Goal: Task Accomplishment & Management: Complete application form

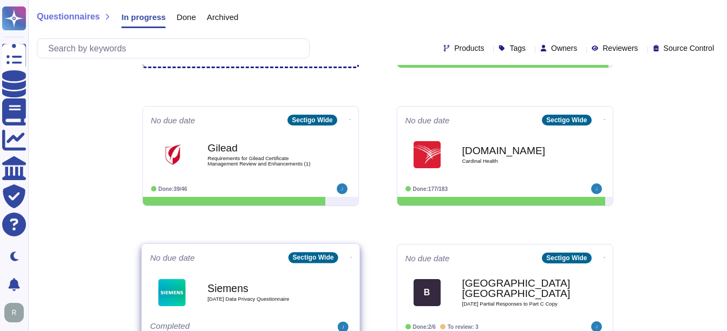
scroll to position [168, 0]
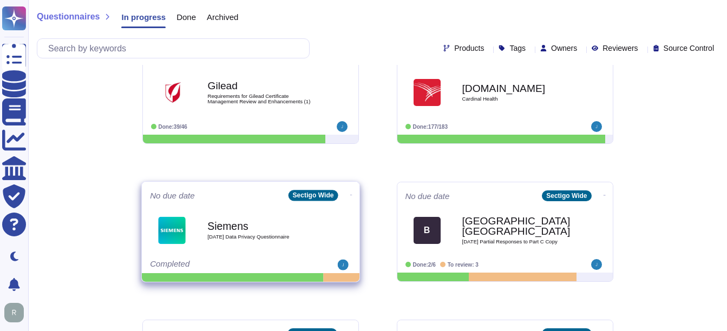
click at [235, 228] on b "Siemens" at bounding box center [261, 226] width 109 height 10
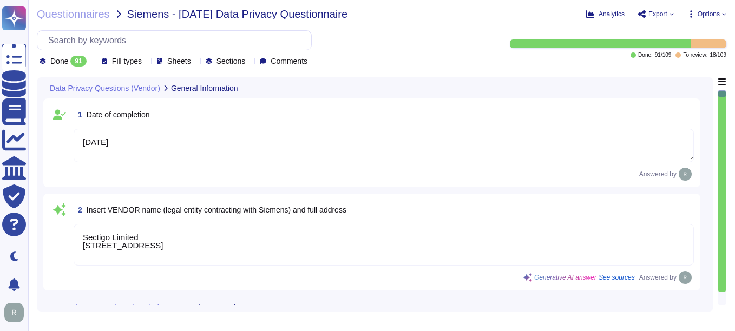
type textarea "[DATE]"
type textarea "Sectigo Limited [STREET_ADDRESS]"
type textarea "Sectigo processes personal data primarily in the role of a data processor on be…"
click at [88, 62] on div "Done 91" at bounding box center [64, 61] width 51 height 11
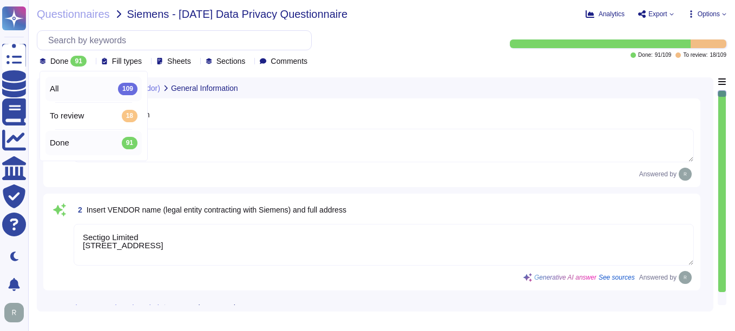
click at [69, 89] on div "All 109" at bounding box center [94, 89] width 88 height 12
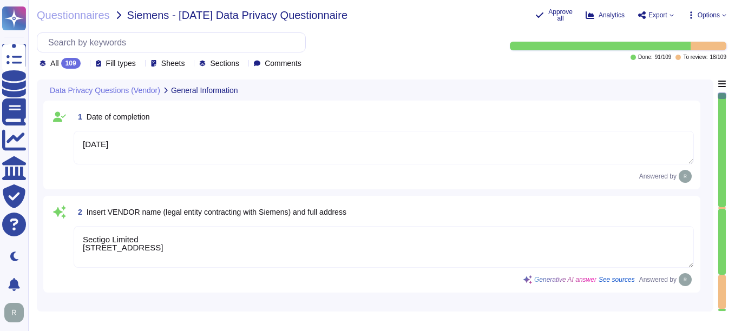
click at [726, 190] on div at bounding box center [721, 202] width 9 height 219
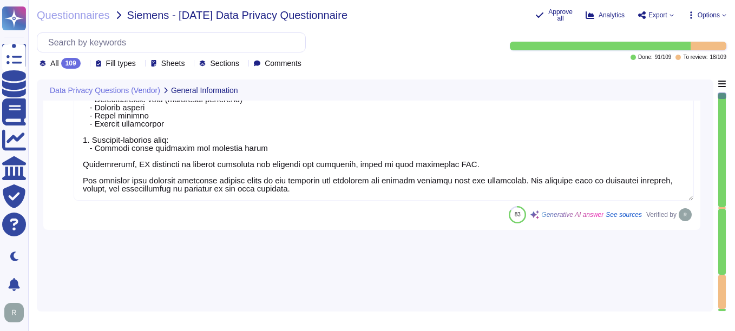
click at [726, 190] on div at bounding box center [721, 202] width 9 height 219
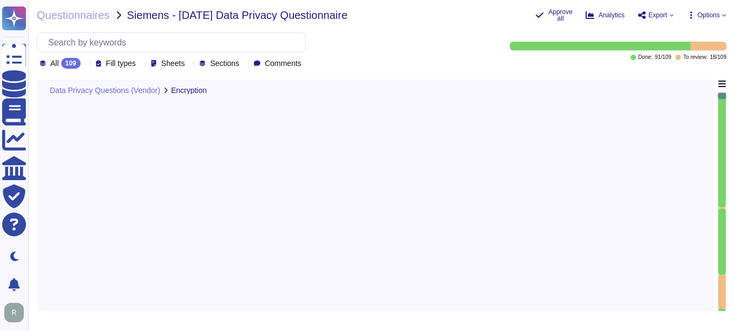
click at [726, 190] on div at bounding box center [721, 202] width 9 height 219
type textarea "Our Solution is a SaaS which can be accessed through internet. Customers keep t…"
type textarea "All personal data is protected by encryption mechanisms, including encryption i…"
type textarea "A formal process to manage cryptographic keys shall be developed and implemente…"
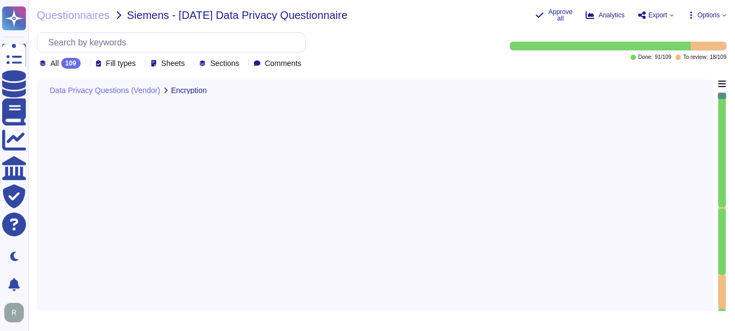
type textarea "We use data masking techniques to obfuscate sensitive customer data during proc…"
type textarea "We have implemented several measures to restore the availability and access to …"
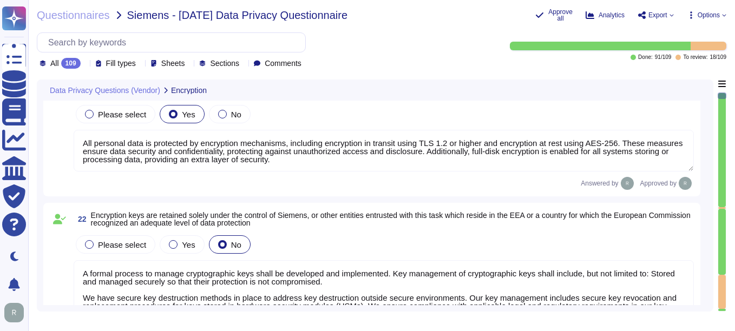
click at [726, 190] on div at bounding box center [721, 202] width 9 height 219
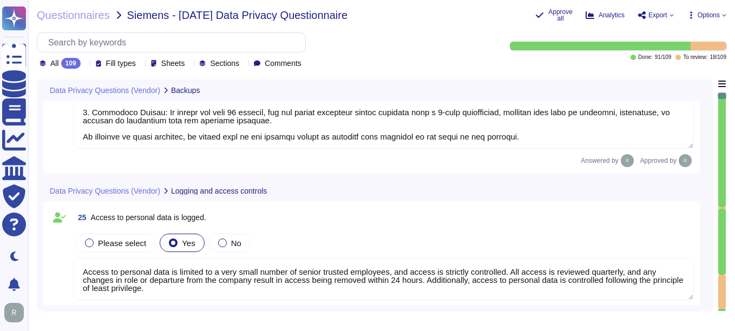
click at [726, 190] on div at bounding box center [721, 202] width 9 height 219
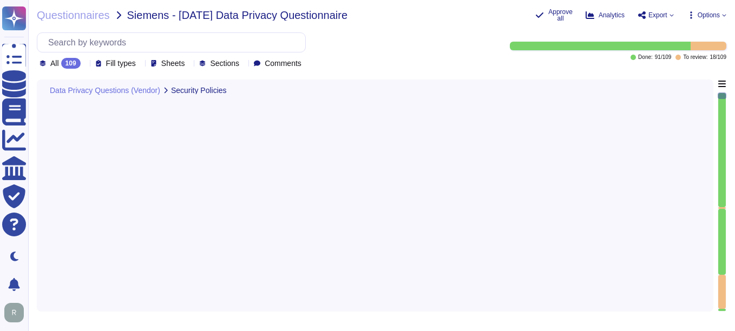
click at [726, 190] on div at bounding box center [721, 202] width 9 height 219
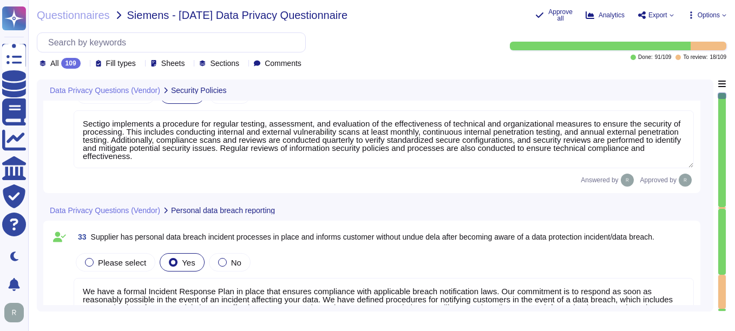
type textarea "Sectigo implements a procedure for regular testing, assessment, and evaluation …"
type textarea "We have a formal Incident Response Plan in place that ensures compliance with a…"
type textarea "We do not permit customers to perform their own audits or risk assessments. How…"
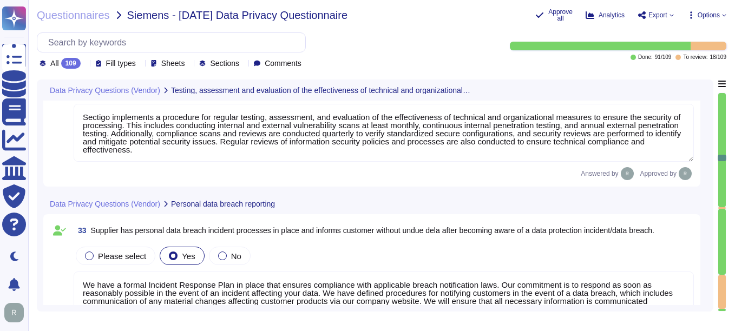
click at [726, 190] on div at bounding box center [721, 202] width 9 height 219
type textarea "We do not guarantee data [MEDICAL_DATA]. The data in SCM are not sensitive, are…"
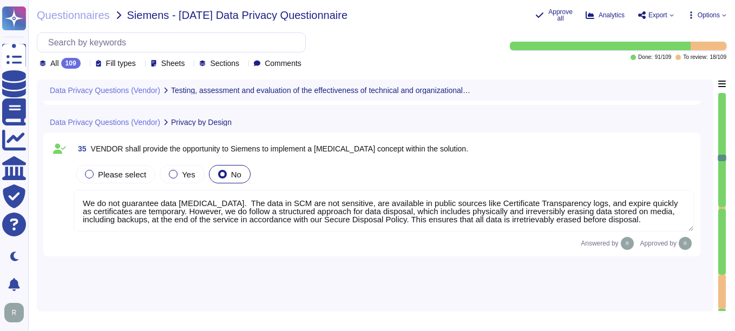
click at [726, 190] on div at bounding box center [721, 202] width 9 height 219
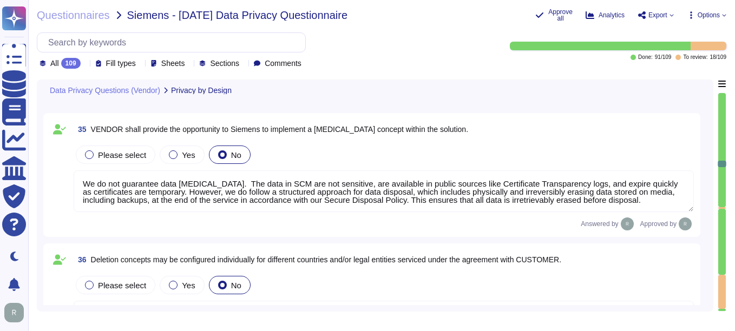
type textarea "None"
type textarea "We use data masking techniques to obfuscate sensitive customer data during proc…"
type textarea "Yes, our solution supports the implementation of a dedicated authorization and …"
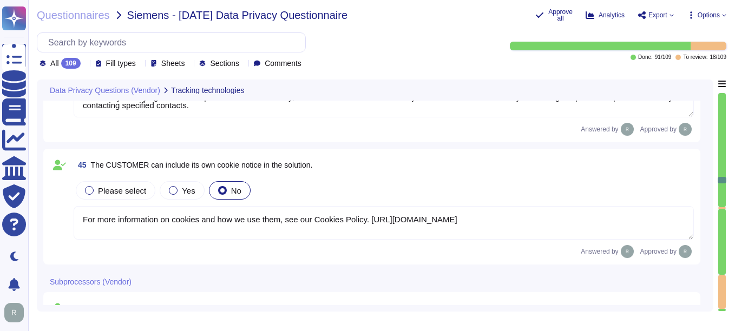
type textarea "No, we do not engage sub-processors for this service."
type textarea "Sectigo primarily processes personal data in the role of a data processor on be…"
type textarea "We use only colocation centers from Equinix and TeleData, and our systems are l…"
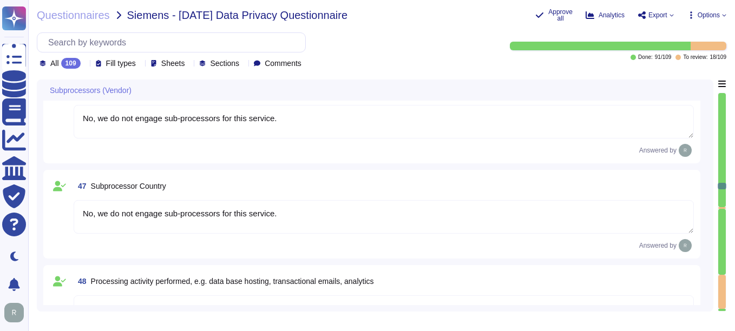
type textarea "The types of personal data processed include: 1. Identification data: - Names -…"
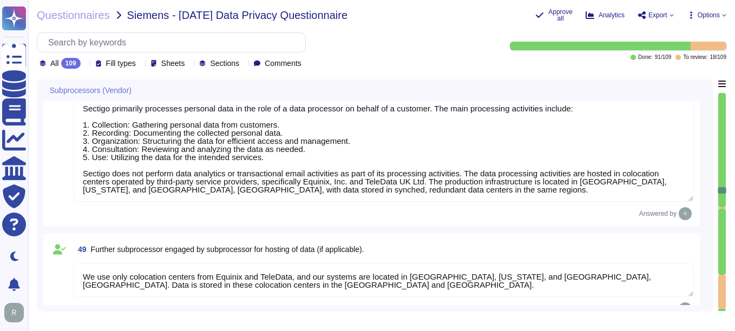
scroll to position [6465, 0]
type textarea "The (Sub-) Processor would obtain access to personal data only if data is hoste…"
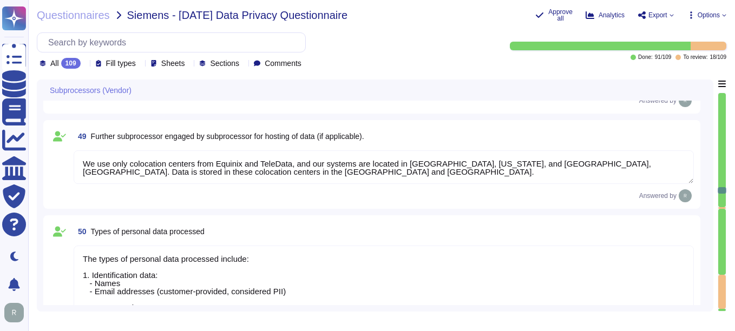
click at [726, 190] on div at bounding box center [721, 190] width 9 height 6
click at [723, 211] on div at bounding box center [722, 242] width 8 height 66
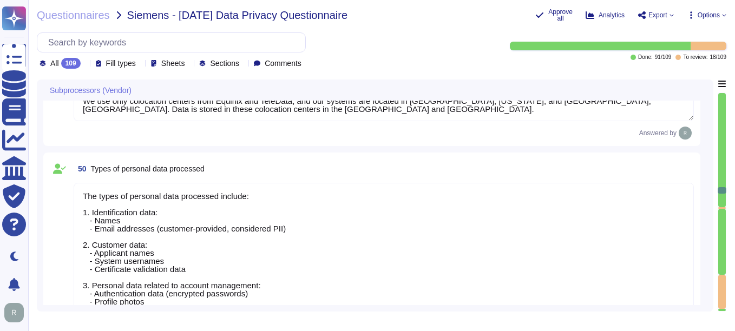
click at [723, 211] on div at bounding box center [722, 242] width 8 height 66
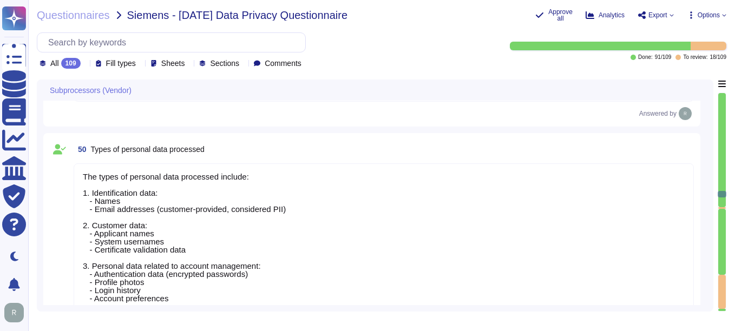
type textarea "We do not use subcontractors for this service. We do not perform risk assessmen…"
type textarea "We use only colocation centers from Equinix and TeleData, and our systems are l…"
type textarea "N/A. We do not engage sub-processors for this service"
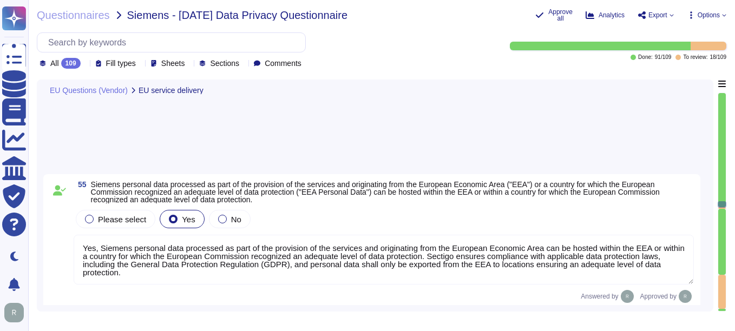
type textarea "N/A. We do not engage sub-processors for this service. The only personally iden…"
type textarea "Please consider the following in your response: 1. Indicate in your response wh…"
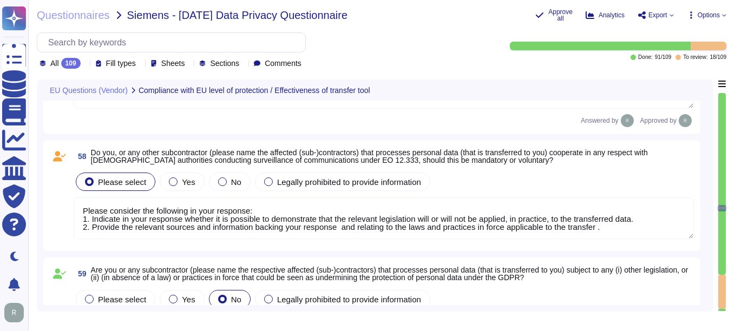
type textarea "The only personally identifiable information (PII) our system has access to inc…"
type textarea "Sectigo has a full-time Compliance team that monitors industry and legal requir…"
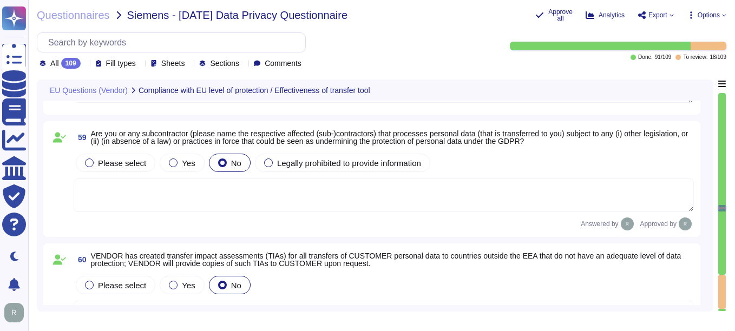
type textarea "Please consider the following in your response: 1. Indicate in your response wh…"
type textarea "No, neither the Company nor any of its Principals or Affiliates has ever receiv…"
click at [723, 256] on div at bounding box center [722, 242] width 8 height 66
type textarea "Please consider the following in your response: 1. Indicate in your response wh…"
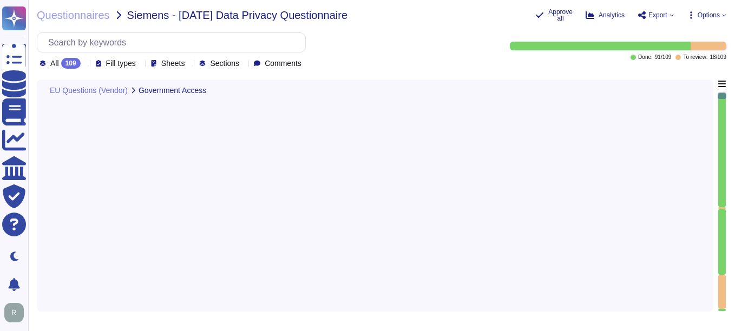
type textarea "We do not currently offer AI solutions in our customer-facing products."
type textarea "N/A. We do not currently offer AI solutions in our customer-facing products."
type textarea "During operation, data is inputted into the system through the web portal or se…"
type textarea "N/A. We do not currently offer AI solutions in our customer-facing products."
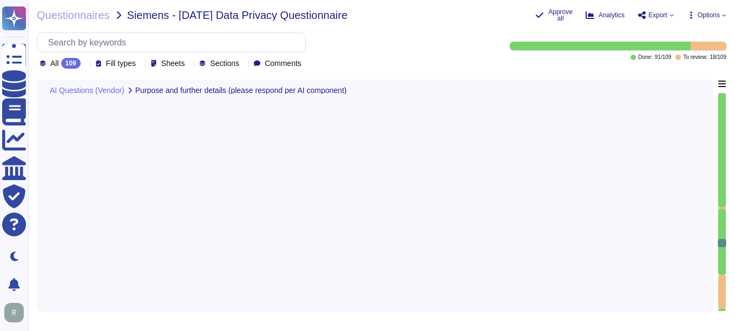
type textarea "The output produced by the system includes customer certificate data, which can…"
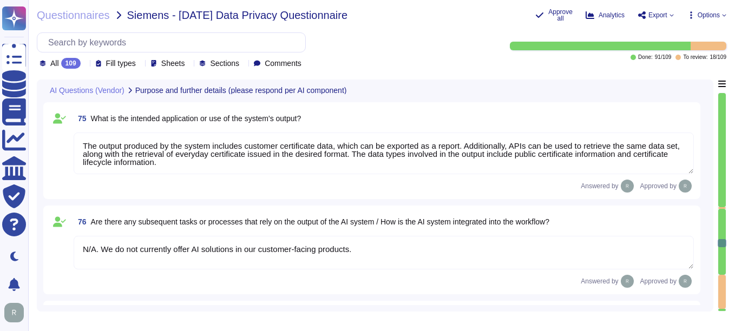
type textarea "The output produced by the system includes customer certificate data, which can…"
type textarea "N/A. We do not currently offer AI solutions in our customer-facing products."
type textarea "Humans are involved extensively in operations and supervision at [GEOGRAPHIC_DA…"
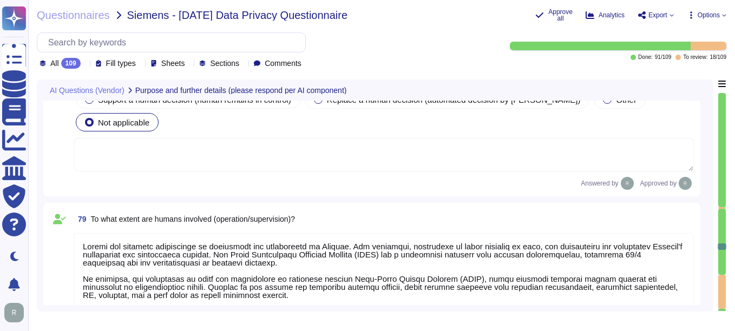
type textarea "N/A"
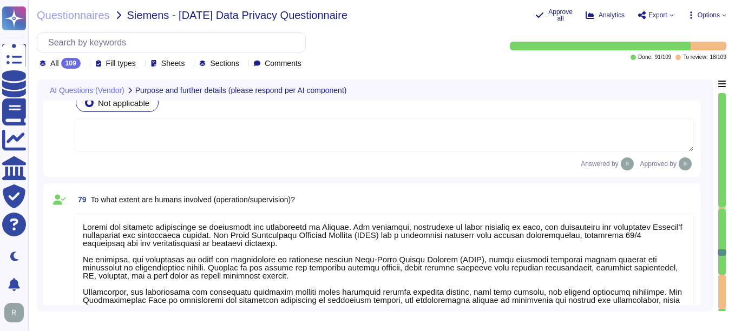
type textarea "We offer more than 50 integrations. Please refer the KB -[URL][DOMAIN_NAME]"
type textarea "N/A"
type textarea "N/A. We do not currently offer AI solutions in our customer-facing products."
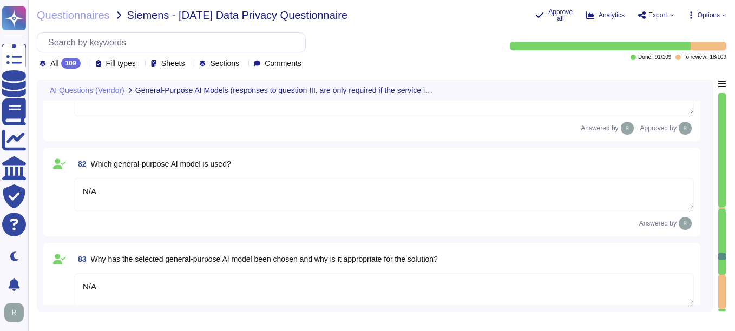
type textarea "N/A"
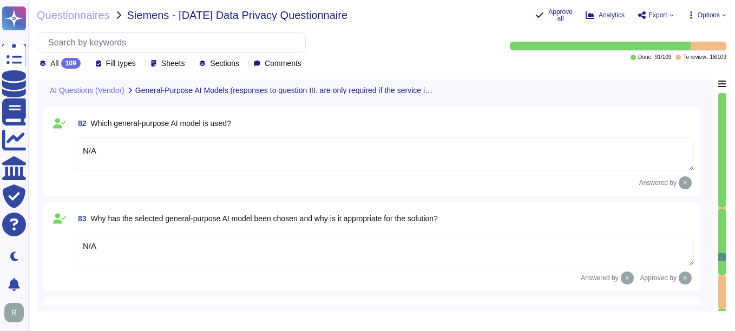
type textarea "No, customer data will never be used for any training purpose. Our application …"
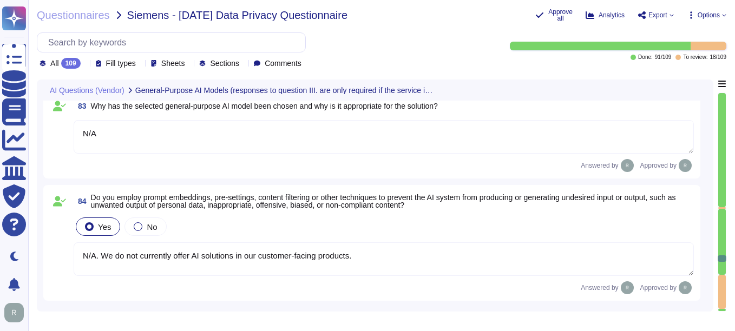
type textarea "N/A"
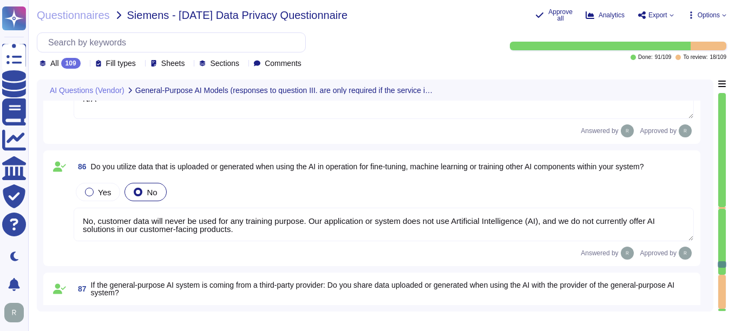
type textarea "N/A. Customer data will never be used for any training purpose. Our application…"
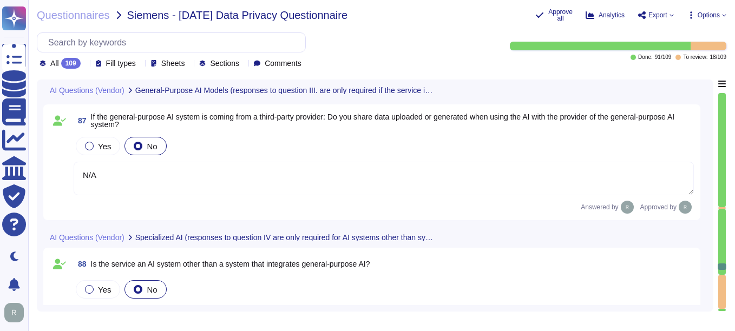
type textarea "N/A. Customer data will never be used for any training purpose. Our application…"
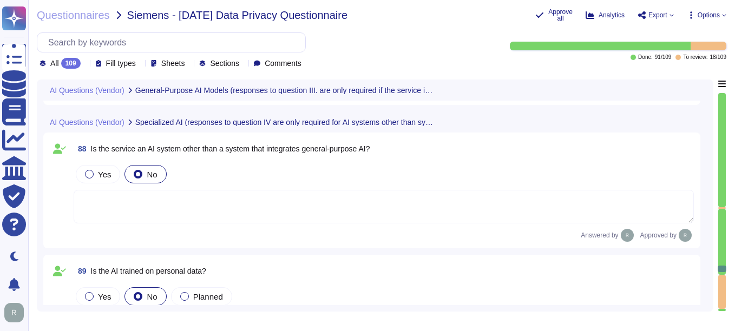
type textarea "N/A"
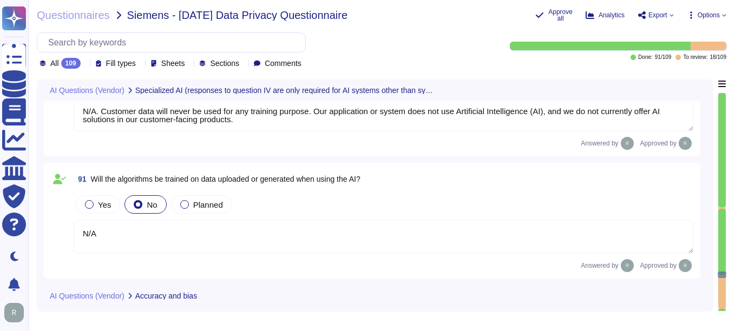
scroll to position [11683, 0]
type textarea "Please specify and consider the following in your response (where appropriate) …"
type textarea "Please describe details"
type textarea "Please provide a bias-analysis or describe measures, such as - testing for spec…"
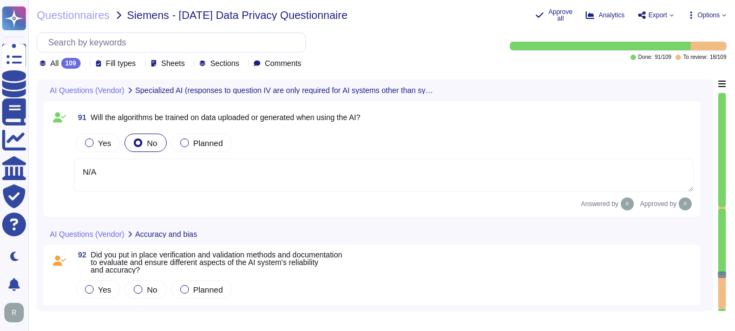
type textarea "Please specify and consider the following in your response (where appropriate) …"
type textarea "Please provide a bias-analysis or describe measures, such as - testing for spec…"
type textarea "Please specify and consider the following in your response (where appropriate) …"
type textarea "Please provide a bias-analysis or describe measures, such as - testing for spec…"
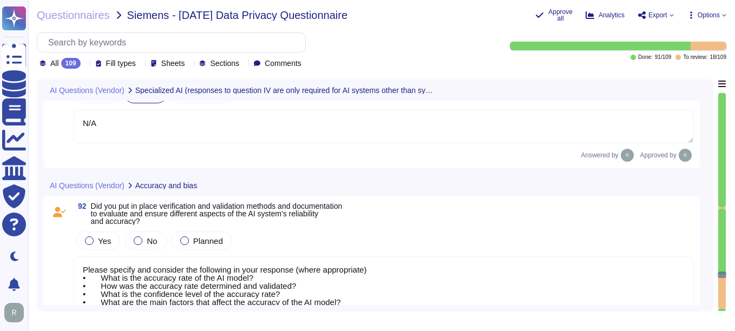
type textarea "Please specify and consider the following in your response (where appropriate) …"
type textarea "Please provide a bias-analysis or describe measures, such as - testing for spec…"
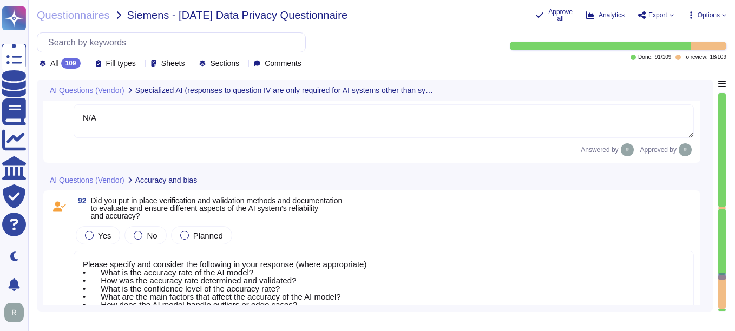
type textarea "Please specify and consider the following in your response (where appropriate) …"
type textarea "Please provide a bias-analysis or describe measures, such as - testing for spec…"
type textarea "Please specify and consider the following in your response (where appropriate) …"
type textarea "Please provide a bias-analysis or describe measures, such as - testing for spec…"
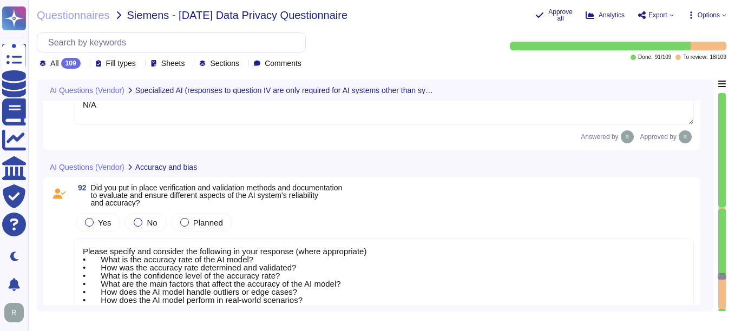
type textarea "Please specify and consider the following in your response (where appropriate) …"
type textarea "Please provide a bias-analysis or describe measures, such as - testing for spec…"
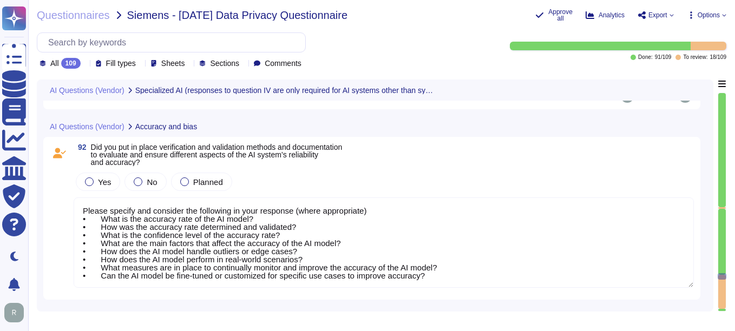
type textarea "Please specify and consider the following in your response (where appropriate) …"
type textarea "Please provide a bias-analysis or describe measures, such as - testing for spec…"
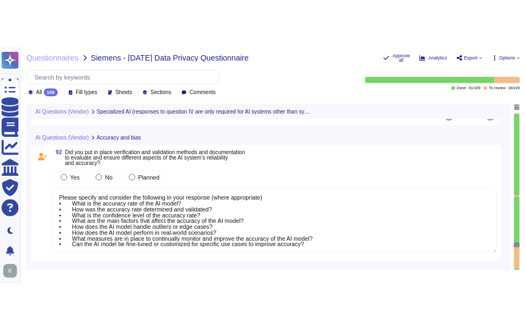
scroll to position [11791, 0]
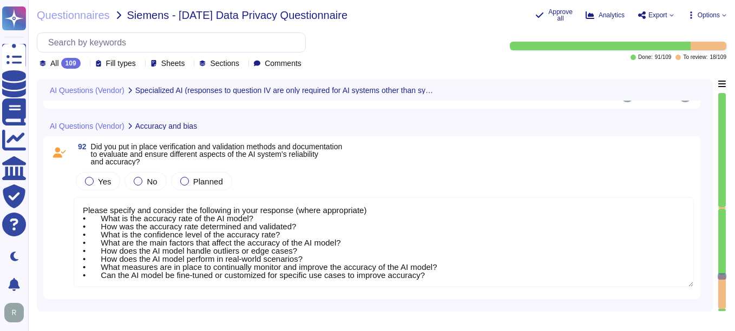
type textarea "Please specify and consider the following in your response (where appropriate) …"
type textarea "Please provide a bias-analysis or describe measures, such as - testing for spec…"
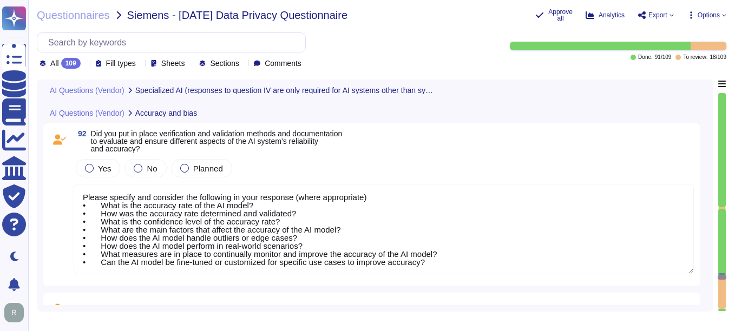
type textarea "Please provide the audit result"
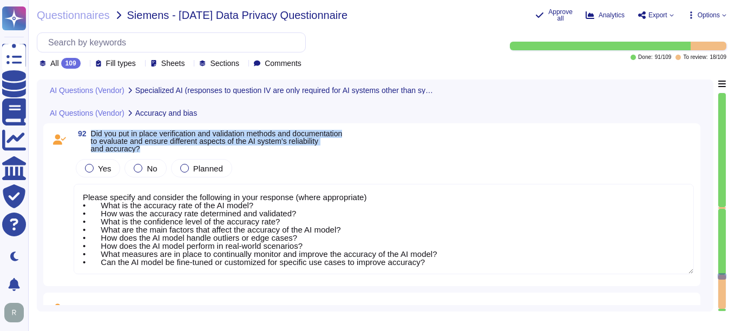
drag, startPoint x: 90, startPoint y: 133, endPoint x: 161, endPoint y: 146, distance: 72.2
click at [161, 146] on span "92 Did you put in place verification and validation methods and documentation t…" at bounding box center [208, 141] width 268 height 23
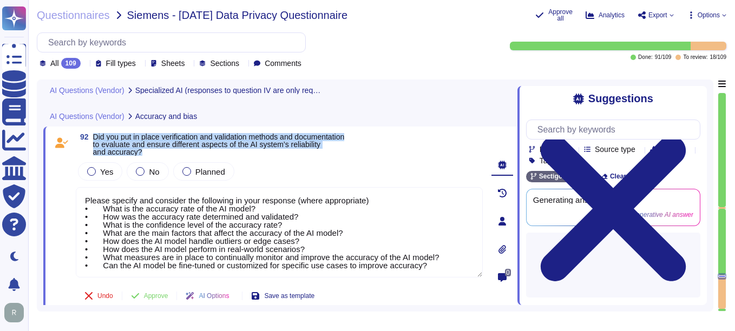
type textarea "Please specify and consider the following in your response (where appropriate) …"
type textarea "Please provide a bias-analysis or describe measures, such as - testing for spec…"
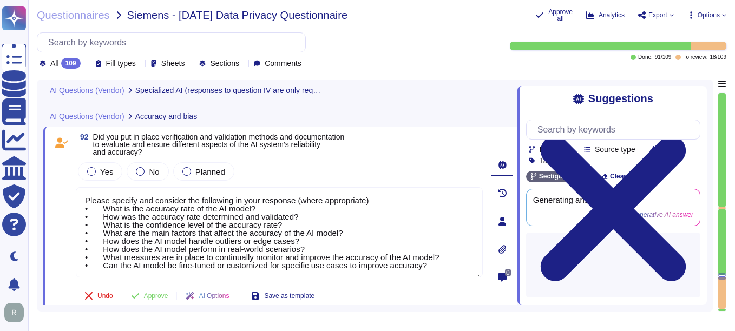
type textarea "Please specify and consider the following in your response (where appropriate) …"
type textarea "Please provide a bias-analysis or describe measures, such as - testing for spec…"
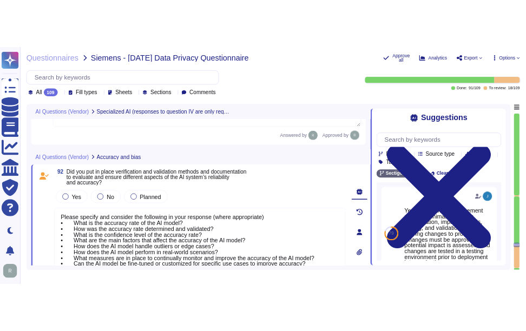
type textarea "Please specify and consider the following in your response (where appropriate) …"
type textarea "Please provide a bias-analysis or describe measures, such as - testing for spec…"
type textarea "N/A. Customer data will never be used for any training purpose. Our application…"
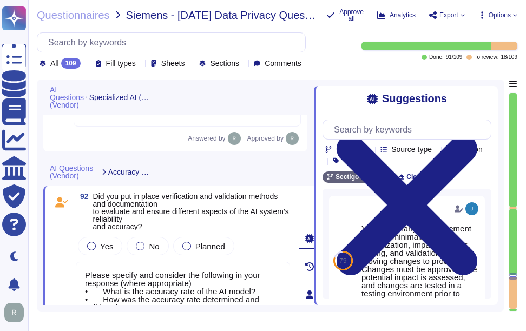
type textarea "Please specify and consider the following in your response (where appropriate) …"
type textarea "Please provide a bias-analysis or describe measures, such as - testing for spec…"
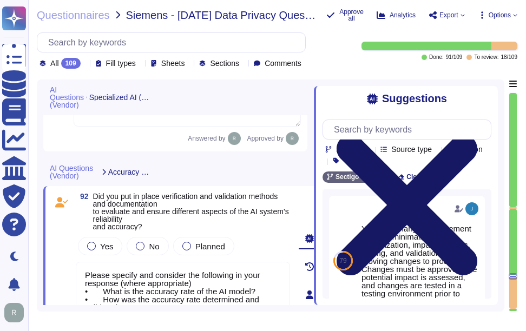
click at [484, 97] on icon at bounding box center [406, 205] width 169 height 225
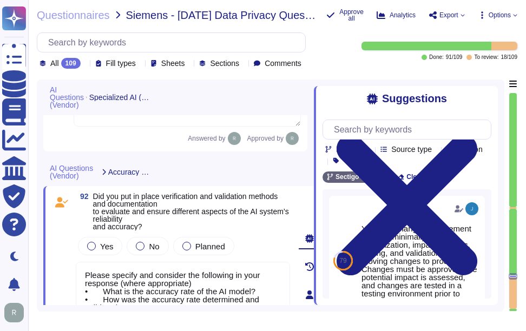
type textarea "Please specify and consider the following in your response (where appropriate) …"
type textarea "Please provide a bias-analysis or describe measures, such as - testing for spec…"
type textarea "Please specify and consider the following in your response (where appropriate) …"
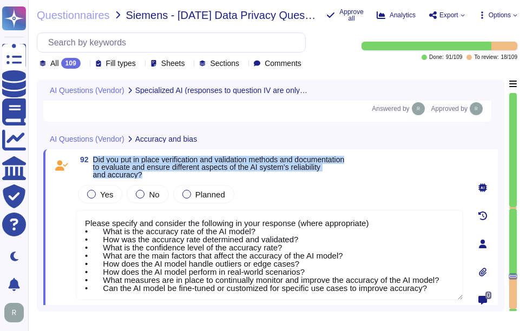
drag, startPoint x: 94, startPoint y: 159, endPoint x: 162, endPoint y: 175, distance: 69.5
click at [162, 175] on span "Did you put in place verification and validation methods and documentation to e…" at bounding box center [219, 167] width 252 height 23
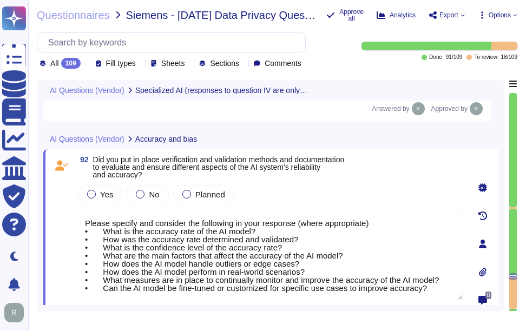
click at [352, 249] on textarea "Please specify and consider the following in your response (where appropriate) …" at bounding box center [269, 255] width 387 height 90
type textarea "Please provide a bias-analysis or describe measures, such as - testing for spec…"
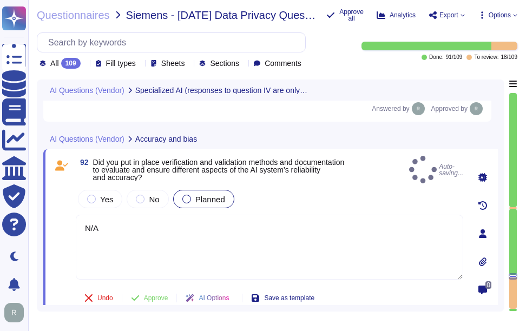
type textarea "N/A"
click at [184, 195] on div at bounding box center [186, 199] width 9 height 9
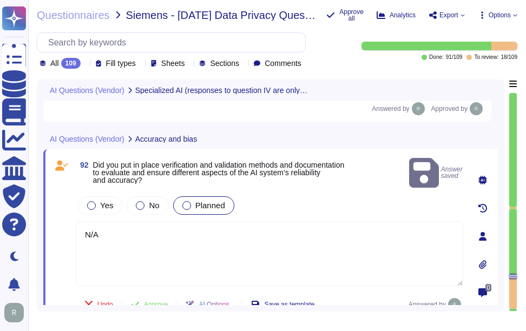
click at [218, 201] on span "Planned" at bounding box center [210, 205] width 30 height 9
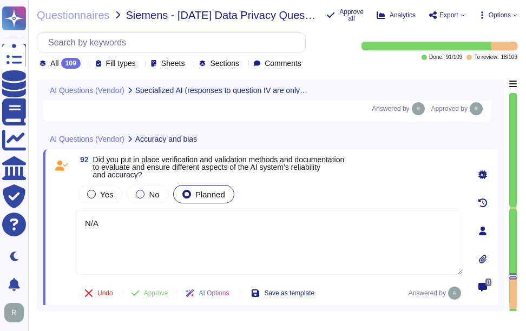
click at [336, 130] on div "AI Questions (Vendor) Accuracy and bias" at bounding box center [194, 138] width 303 height 21
click at [164, 294] on span "Approve" at bounding box center [156, 293] width 24 height 6
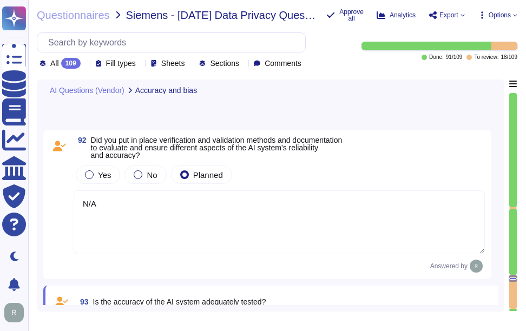
type textarea "Please provide a bias-analysis or describe measures, such as - testing for spec…"
type textarea "Please provide the audit result"
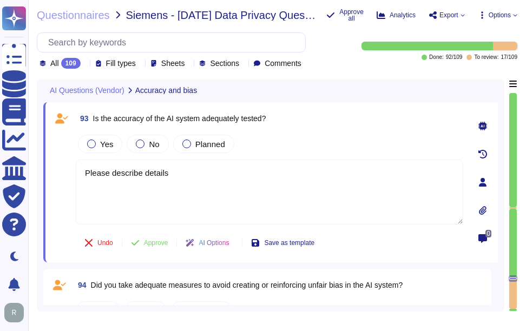
scroll to position [11970, 0]
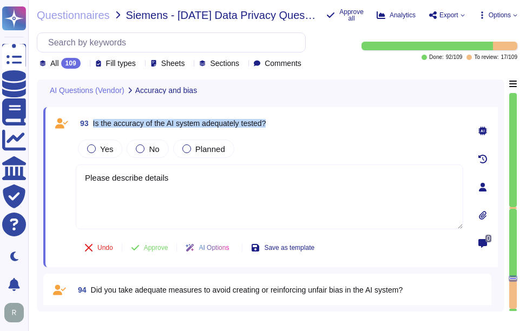
drag, startPoint x: 90, startPoint y: 121, endPoint x: 286, endPoint y: 111, distance: 195.6
click at [286, 111] on div "93 Is the accuracy of the AI system adequately tested? Yes No Planned Please de…" at bounding box center [270, 187] width 454 height 160
click at [184, 150] on div at bounding box center [186, 148] width 9 height 9
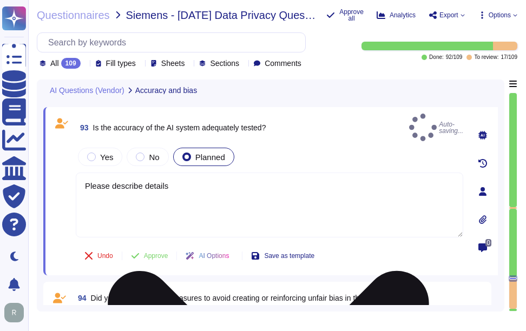
click at [321, 200] on textarea "Please describe details" at bounding box center [269, 205] width 387 height 65
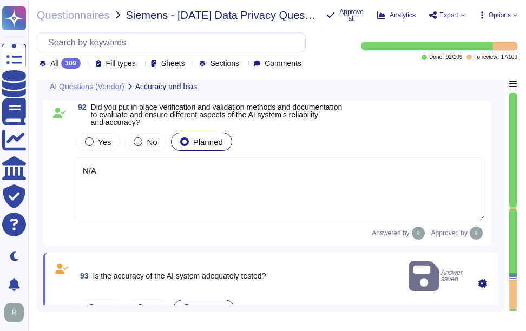
type textarea "Please provide a bias-analysis or describe measures, such as - testing for spec…"
type textarea "N/A. Customer data will never be used for any training purpose. Our application…"
type textarea "N/A"
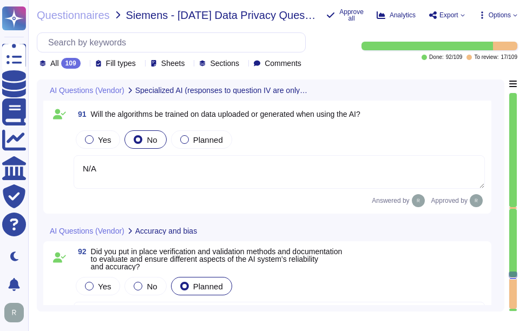
type textarea "Please provide a bias-analysis or describe measures, such as - testing for spec…"
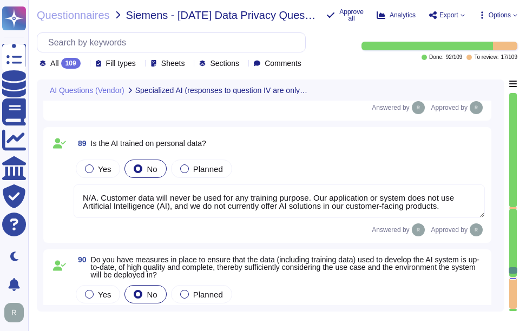
scroll to position [1, 0]
drag, startPoint x: 312, startPoint y: 197, endPoint x: 452, endPoint y: 206, distance: 140.4
click at [452, 206] on textarea "N/A. Customer data will never be used for any training purpose. Our application…" at bounding box center [279, 201] width 411 height 34
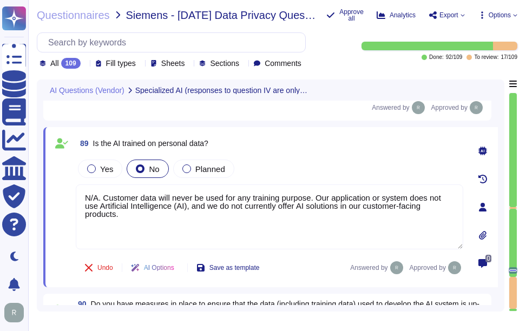
type textarea "N/A"
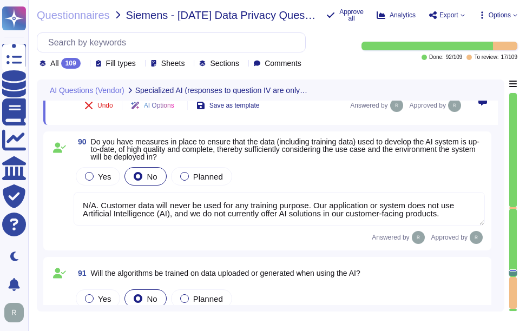
type textarea "Please describe details"
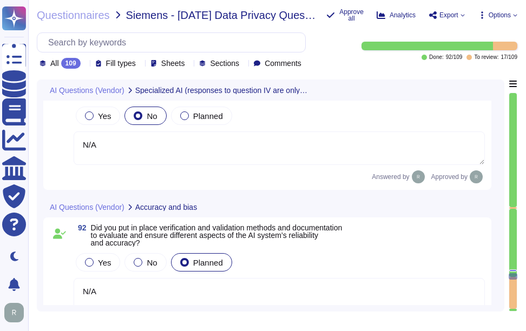
type textarea "Please provide a bias-analysis or describe measures, such as - testing for spec…"
type textarea "Please provide the audit result"
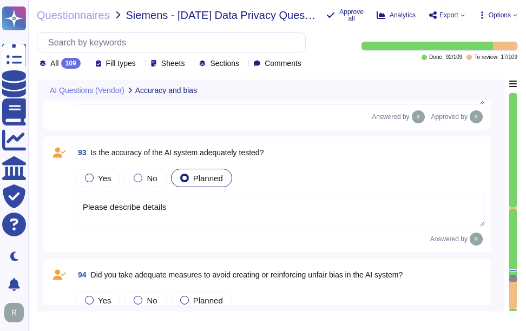
type textarea "Please provide a bias-analysis or describe measures, such as - testing for spec…"
type textarea "Please describe details"
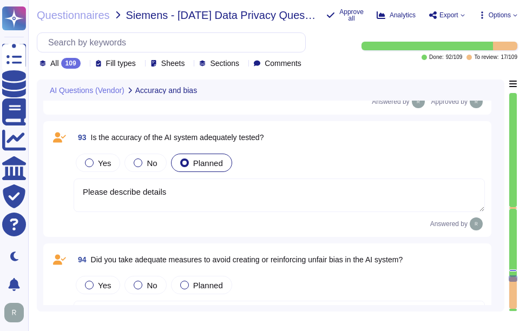
click at [196, 206] on textarea "Please describe details" at bounding box center [279, 196] width 411 height 34
type textarea "Please provide a bias-analysis or describe measures, such as - testing for spec…"
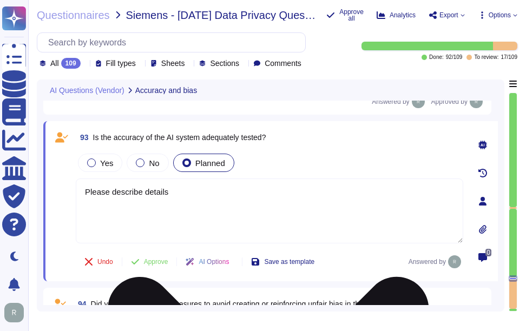
paste textarea "Our application or system does not use Artificial Intelligence (AI), and we do …"
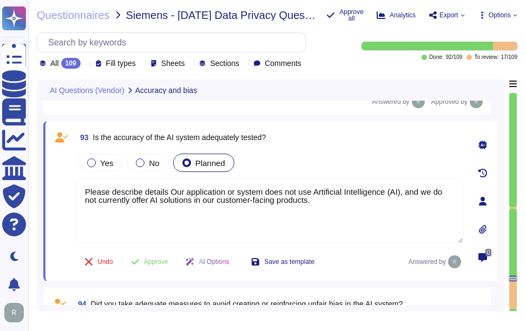
click at [307, 151] on div "Yes No Planned" at bounding box center [269, 162] width 387 height 23
type textarea "Please describe details Our application or system does not use Artificial Intel…"
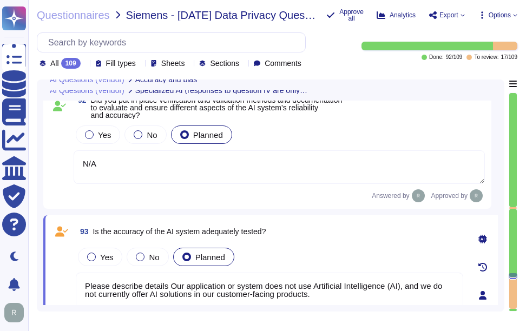
type textarea "Please provide a bias-analysis or describe measures, such as - testing for spec…"
type textarea "N/A. Customer data will never be used for any training purpose. Our application…"
type textarea "N/A"
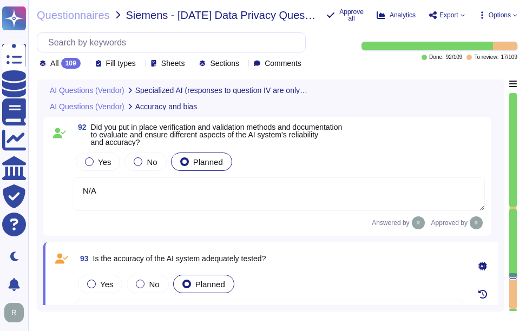
type textarea "Please provide a bias-analysis or describe measures, such as - testing for spec…"
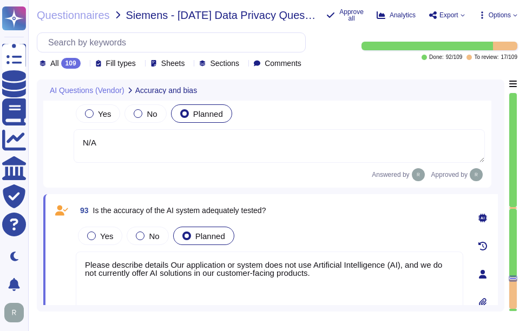
type textarea "Please provide the audit result"
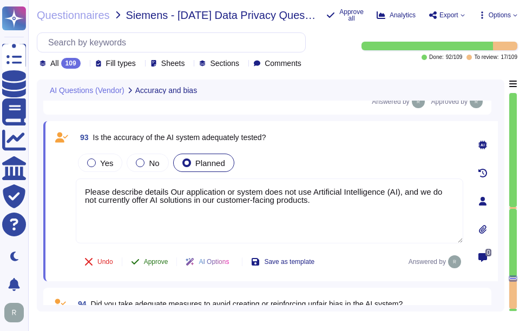
click at [160, 263] on span "Approve" at bounding box center [156, 262] width 24 height 6
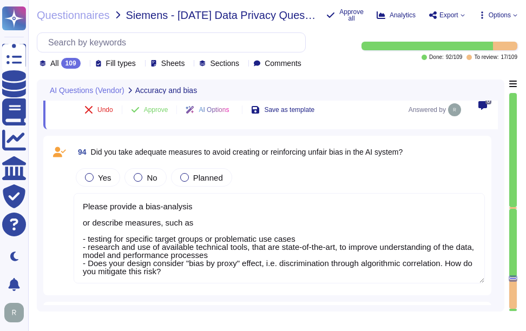
type textarea "Please provide a bias-analysis or describe measures, such as - testing for spec…"
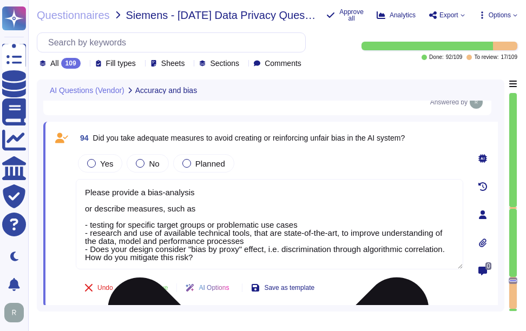
type textarea "Please describe details"
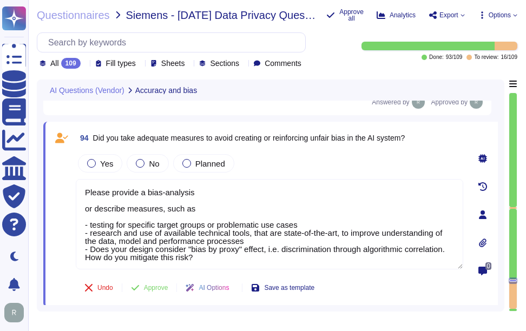
scroll to position [12114, 0]
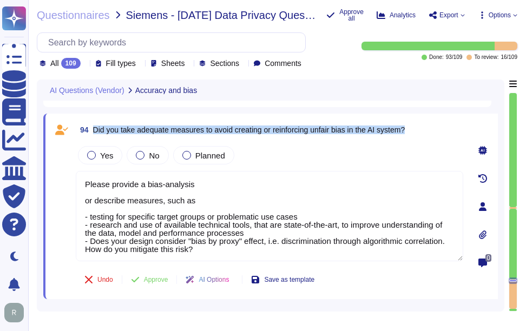
drag, startPoint x: 94, startPoint y: 130, endPoint x: 417, endPoint y: 122, distance: 323.1
click at [417, 122] on div "94 Did you take adequate measures to avoid creating or reinforcing unfair bias …" at bounding box center [269, 129] width 387 height 19
click at [195, 154] on span "Planned" at bounding box center [210, 155] width 30 height 9
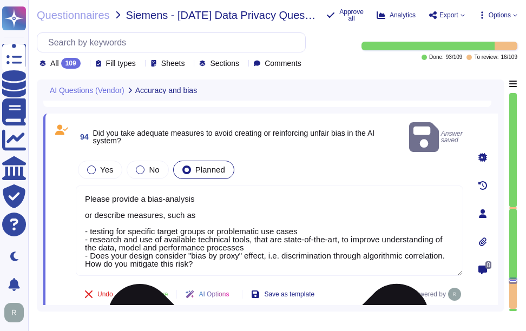
click at [230, 219] on textarea "Please provide a bias-analysis or describe measures, such as - testing for spec…" at bounding box center [269, 231] width 387 height 90
paste textarea "We do not currently offer AI solutions in our customer-facing products. However…"
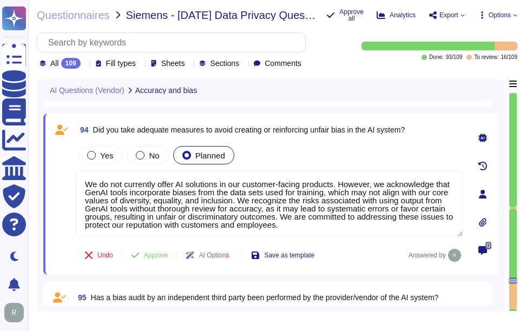
type textarea "We do not currently offer AI solutions in our customer-facing products. However…"
click at [384, 144] on div "Yes No Planned" at bounding box center [269, 155] width 387 height 23
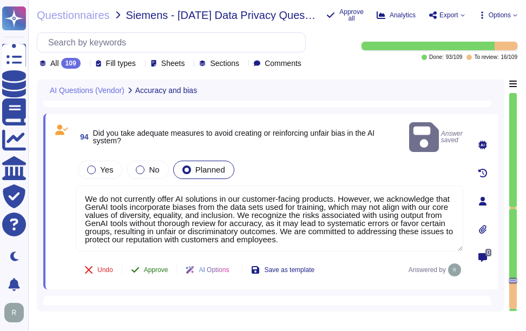
click at [157, 267] on span "Approve" at bounding box center [156, 270] width 24 height 6
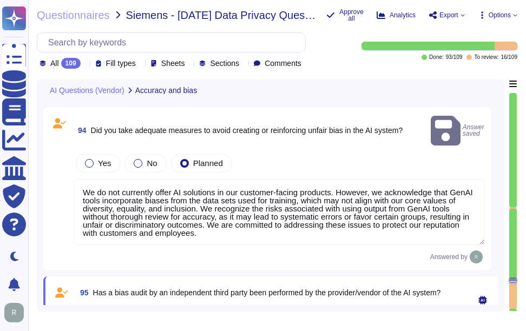
type textarea "Please describe details"
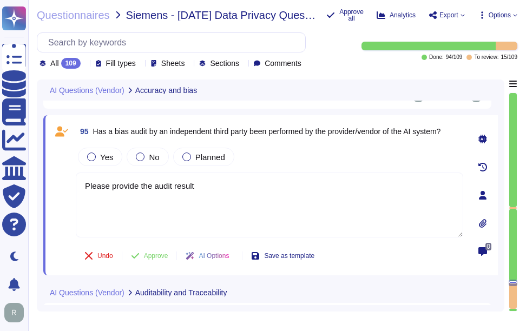
scroll to position [12262, 0]
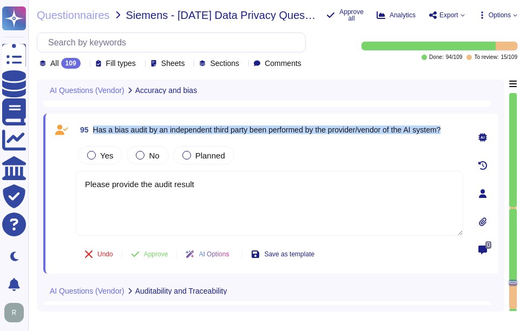
drag, startPoint x: 94, startPoint y: 129, endPoint x: 460, endPoint y: 129, distance: 366.8
click at [460, 129] on div "95 Has a bias audit by an independent third party been performed by the provide…" at bounding box center [269, 129] width 387 height 19
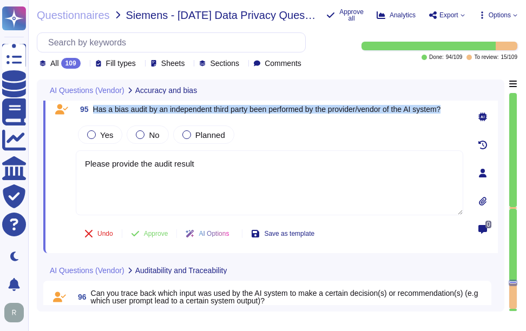
scroll to position [12316, 0]
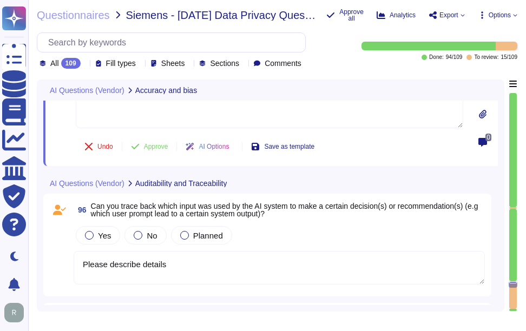
type textarea "Please describe details, including how you measure the success rate of the AI s…"
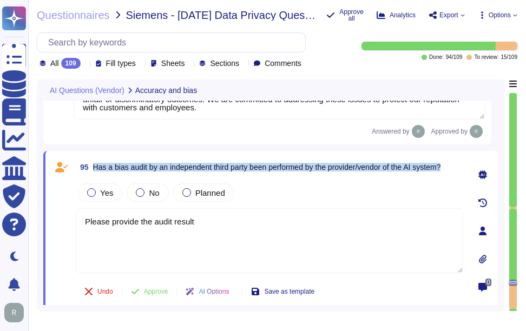
scroll to position [12208, 0]
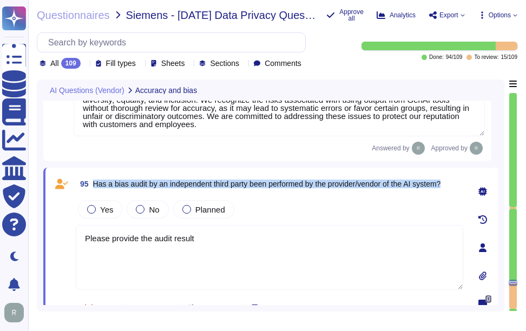
drag, startPoint x: 141, startPoint y: 209, endPoint x: 158, endPoint y: 235, distance: 30.9
click at [141, 209] on div at bounding box center [140, 209] width 9 height 9
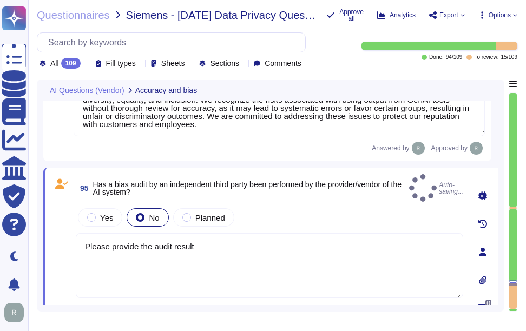
click at [213, 234] on textarea "Please provide the audit result" at bounding box center [269, 265] width 387 height 65
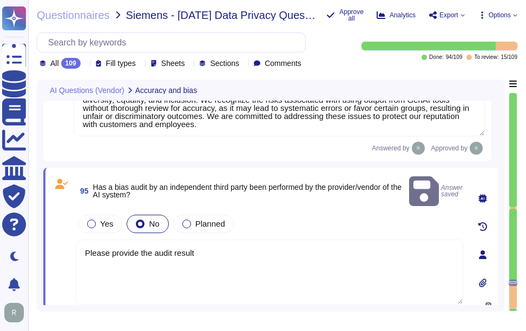
drag, startPoint x: 210, startPoint y: 241, endPoint x: 80, endPoint y: 238, distance: 129.9
click at [80, 240] on textarea "Please provide the audit result" at bounding box center [269, 272] width 387 height 65
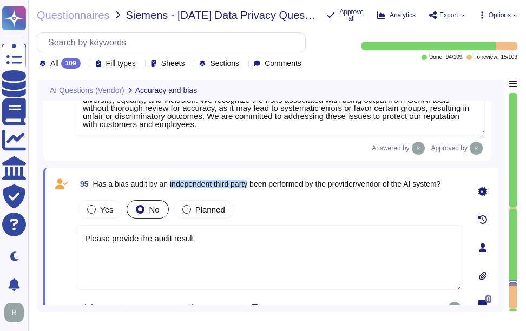
drag, startPoint x: 171, startPoint y: 184, endPoint x: 252, endPoint y: 185, distance: 81.2
click at [252, 185] on span "Has a bias audit by an independent third party been performed by the provider/v…" at bounding box center [267, 184] width 348 height 9
drag, startPoint x: 94, startPoint y: 182, endPoint x: 311, endPoint y: 182, distance: 216.9
click at [311, 182] on span "Has a bias audit by an independent third party been performed by the provider/v…" at bounding box center [267, 184] width 348 height 9
click at [222, 258] on textarea "Please provide the audit result" at bounding box center [269, 257] width 387 height 65
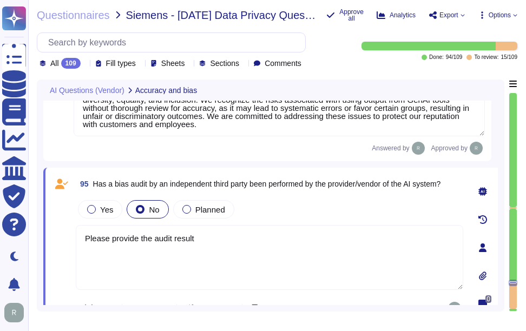
drag, startPoint x: 228, startPoint y: 236, endPoint x: 62, endPoint y: 238, distance: 166.1
click at [53, 233] on div "95 Has a bias audit by an independent third party been performed by the provide…" at bounding box center [257, 247] width 411 height 147
paste textarea "Yes, we undergo annual audits conducted by independent third-party experts, inc…"
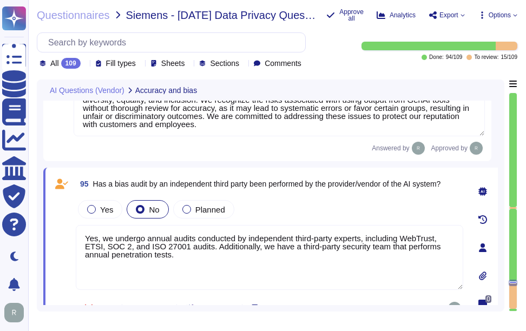
drag, startPoint x: 112, startPoint y: 238, endPoint x: 42, endPoint y: 238, distance: 69.8
click at [42, 238] on div "AI Questions (Vendor) Accuracy and bias 93 Is the accuracy of the AI system ade…" at bounding box center [270, 196] width 467 height 232
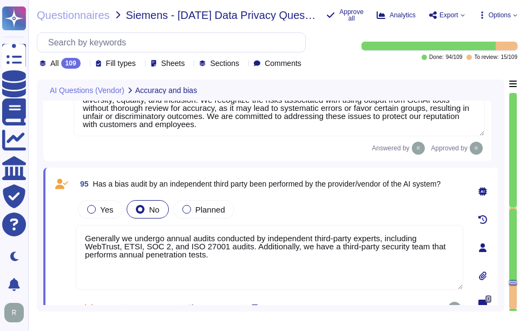
drag, startPoint x: 109, startPoint y: 239, endPoint x: 226, endPoint y: 266, distance: 119.9
click at [226, 266] on textarea "Generally we undergo annual audits conducted by independent third-party experts…" at bounding box center [269, 257] width 387 height 65
type textarea "Generally, we undergo annual audits conducted by independent third-party expert…"
click at [335, 216] on div "Yes No Planned" at bounding box center [269, 209] width 387 height 23
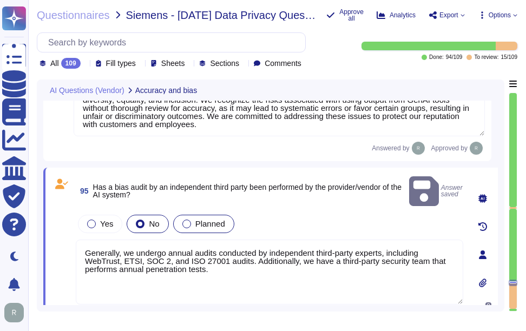
click at [192, 220] on label "Planned" at bounding box center [203, 224] width 43 height 9
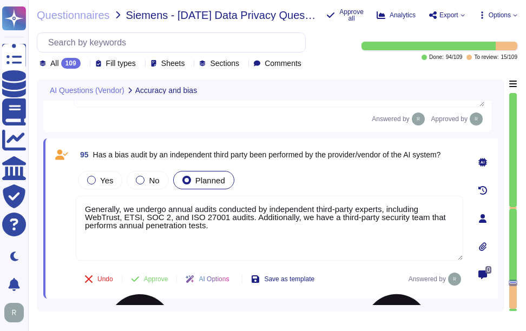
scroll to position [12262, 0]
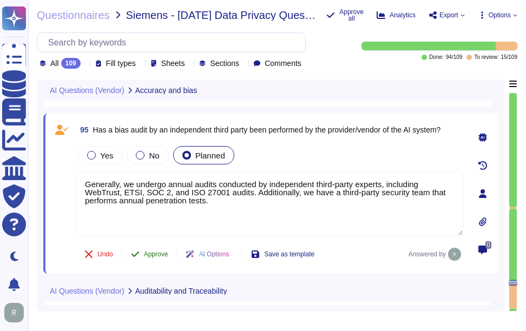
click at [151, 254] on span "Approve" at bounding box center [156, 254] width 24 height 6
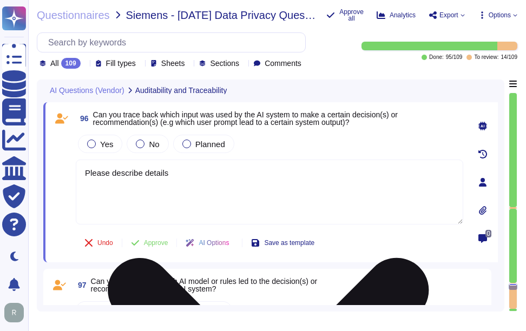
scroll to position [12429, 0]
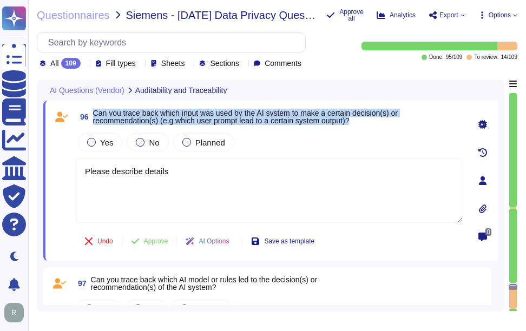
drag, startPoint x: 94, startPoint y: 114, endPoint x: 368, endPoint y: 119, distance: 274.9
click at [368, 119] on span "Can you trace back which input was used by the AI system to make a certain deci…" at bounding box center [278, 116] width 370 height 15
click at [100, 112] on span "Can you trace back which input was used by the AI system to make a certain deci…" at bounding box center [245, 117] width 305 height 16
drag, startPoint x: 94, startPoint y: 113, endPoint x: 399, endPoint y: 122, distance: 305.3
click at [399, 122] on span "Can you trace back which input was used by the AI system to make a certain deci…" at bounding box center [278, 116] width 370 height 15
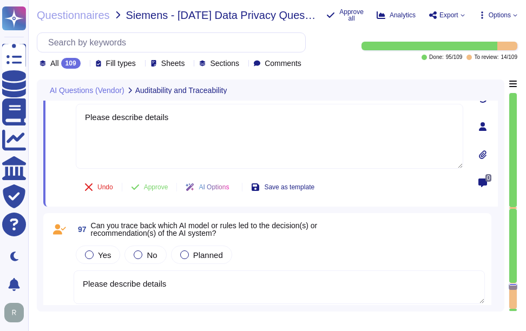
type textarea "Please describe details"
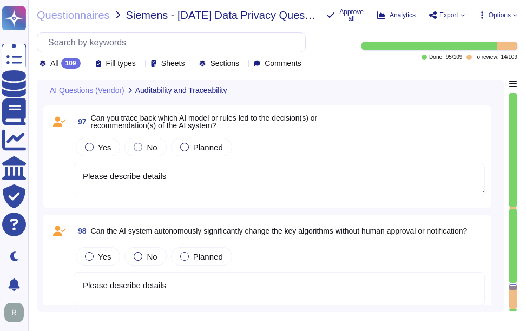
type textarea "Please describe details"
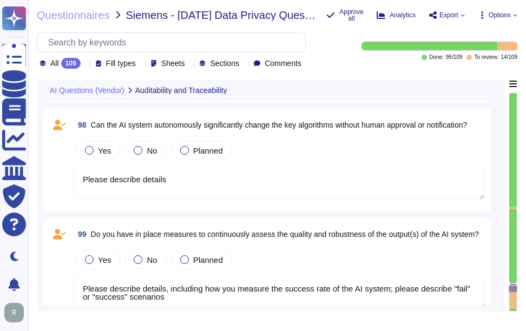
scroll to position [12700, 0]
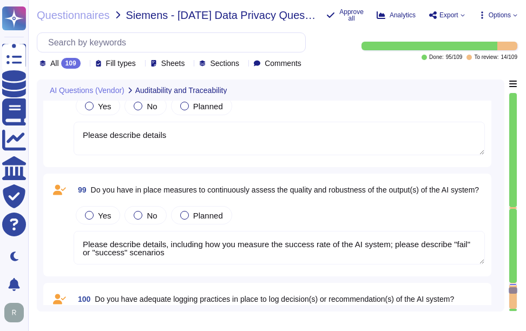
type textarea "Please describe details"
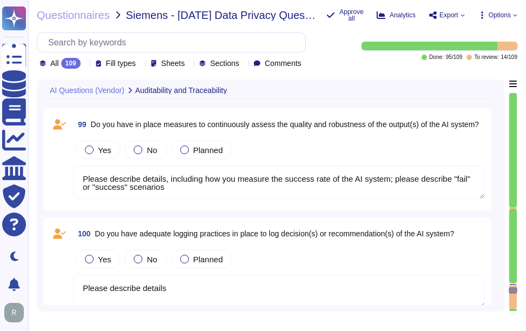
scroll to position [12808, 0]
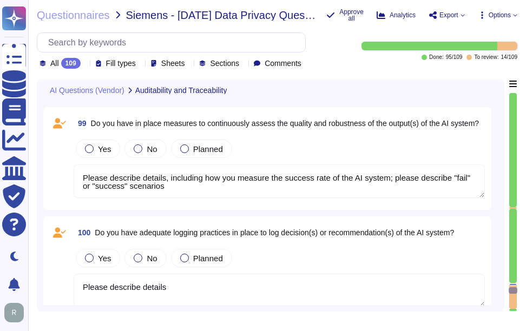
type textarea "Describe the details"
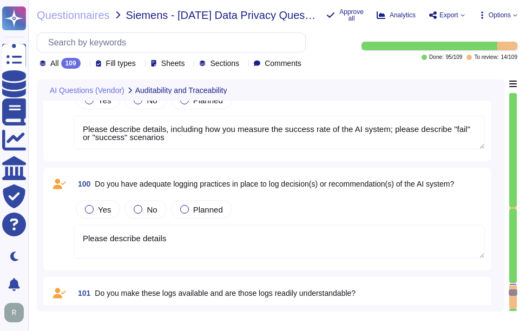
scroll to position [12916, 0]
type textarea "Describe the details"
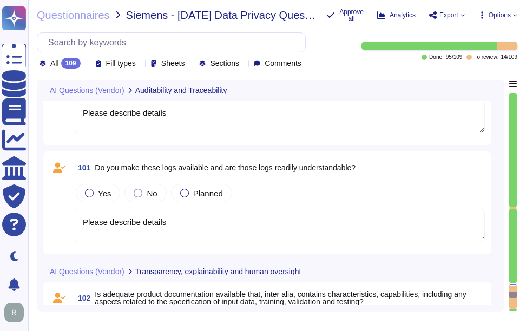
scroll to position [13079, 0]
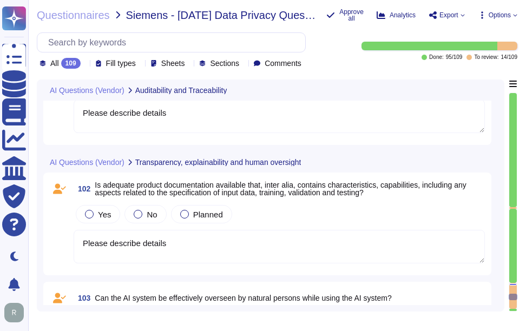
type textarea "Describe the details"
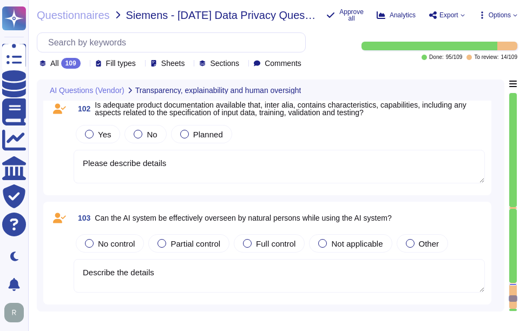
type textarea "Describe the details"
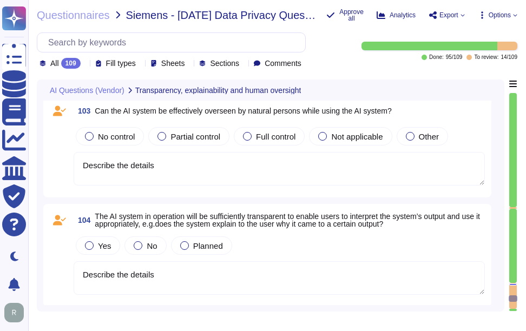
type textarea "Describe the details"
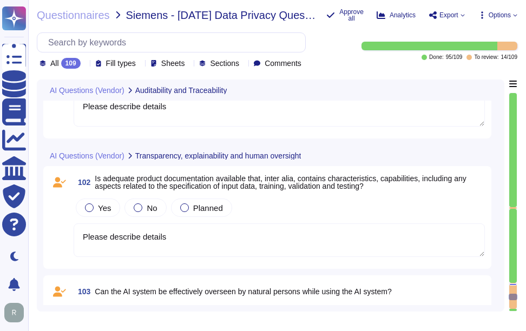
type textarea "Please describe details, including how you measure the success rate of the AI s…"
type textarea "Please describe details"
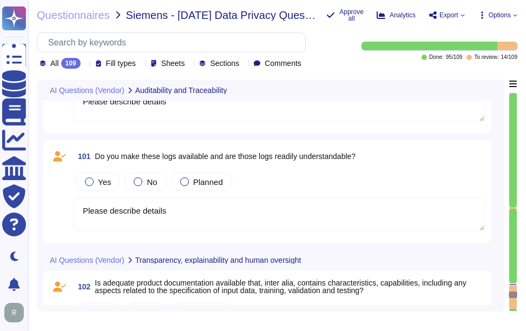
type textarea "Please describe details"
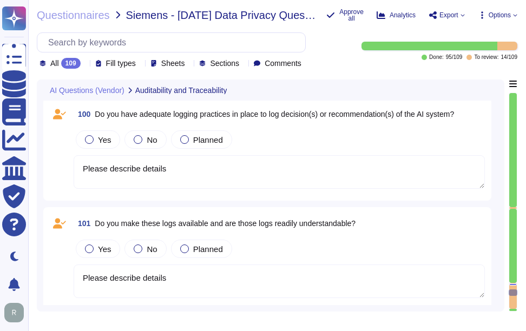
type textarea "Please describe details"
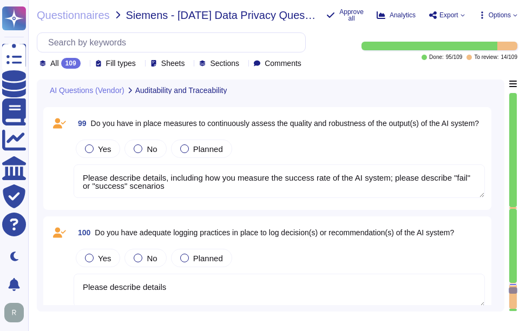
type textarea "Please describe details"
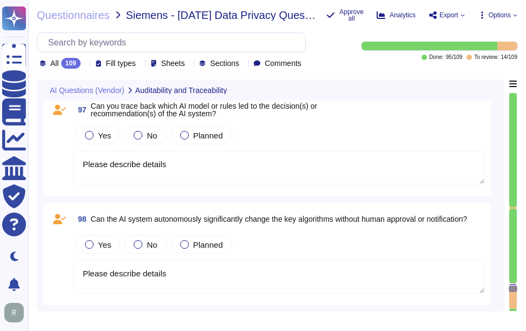
scroll to position [12271, 0]
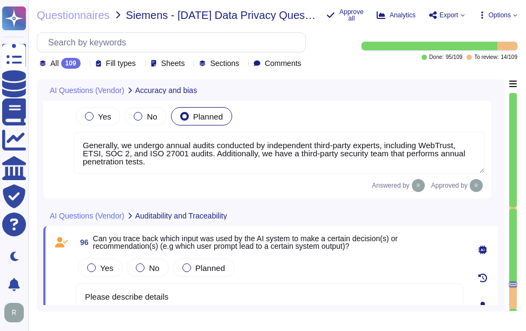
type textarea "Please describe details Our application or system does not use Artificial Intel…"
type textarea "We do not currently offer AI solutions in our customer-facing products. However…"
type textarea "Generally, we undergo annual audits conducted by independent third-party expert…"
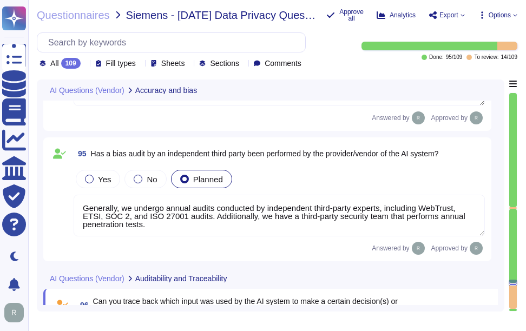
scroll to position [12163, 0]
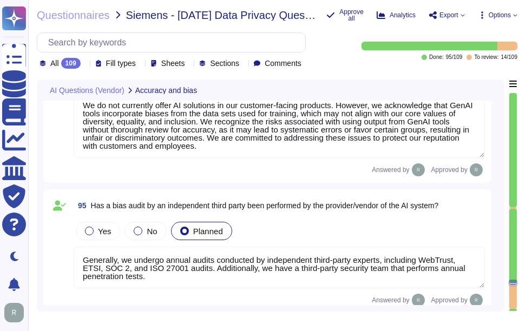
type textarea "N/A"
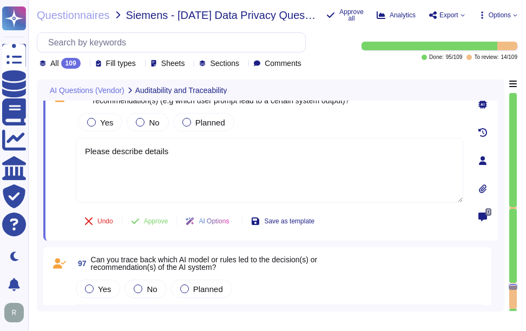
type textarea "Please describe details"
type textarea "Please describe details, including how you measure the success rate of the AI s…"
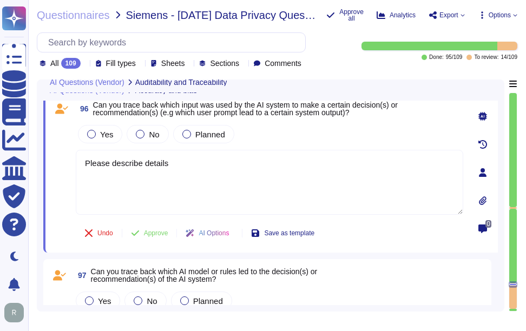
type textarea "We do not currently offer AI solutions in our customer-facing products. However…"
type textarea "Generally, we undergo annual audits conducted by independent third-party expert…"
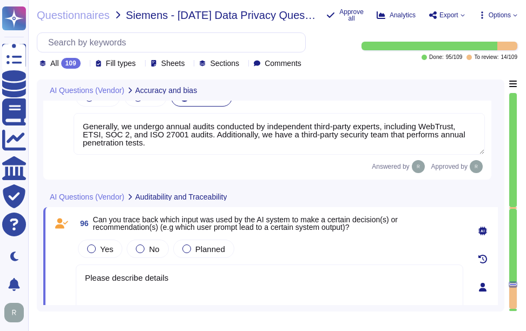
type textarea "Please describe details Our application or system does not use Artificial Intel…"
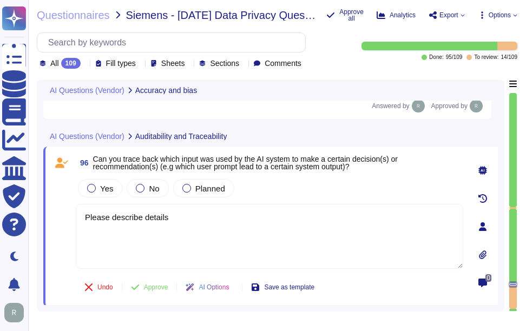
type textarea "Please describe details, including how you measure the success rate of the AI s…"
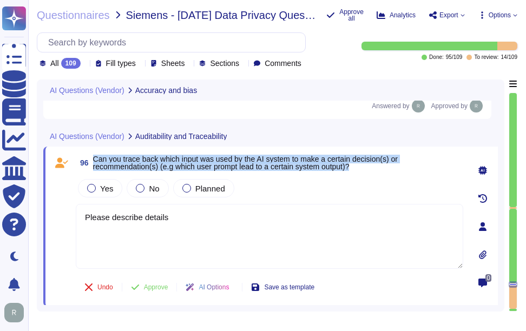
drag, startPoint x: 94, startPoint y: 156, endPoint x: 450, endPoint y: 166, distance: 355.6
click at [450, 166] on span "Can you trace back which input was used by the AI system to make a certain deci…" at bounding box center [278, 162] width 370 height 15
click at [139, 183] on div "No" at bounding box center [148, 188] width 42 height 18
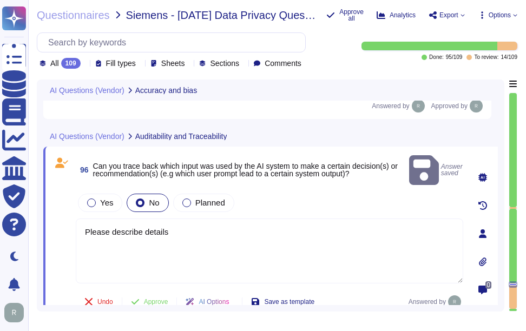
drag, startPoint x: 180, startPoint y: 219, endPoint x: 33, endPoint y: 217, distance: 147.2
click at [33, 217] on div "Questionnaires Siemens - [DATE] Data Privacy Questionnaire Approve all Analytic…" at bounding box center [277, 165] width 498 height 331
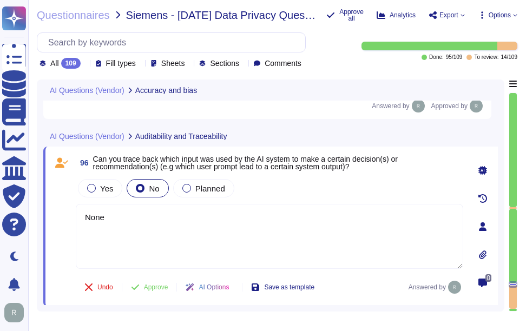
type textarea "None"
click at [267, 190] on div "Yes No Planned" at bounding box center [269, 188] width 387 height 23
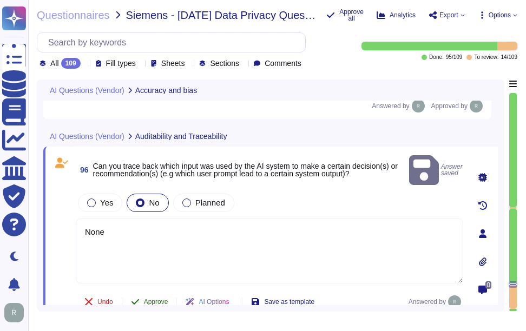
click at [155, 299] on span "Approve" at bounding box center [156, 302] width 24 height 6
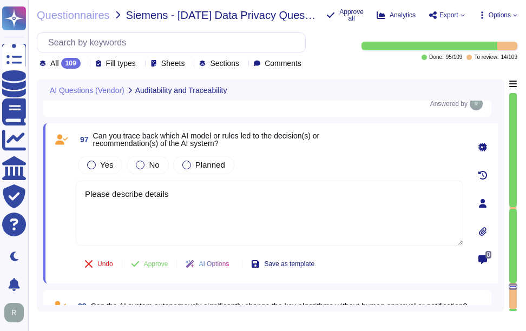
type textarea "Please describe details, including how you measure the success rate of the AI s…"
type textarea "Please describe details"
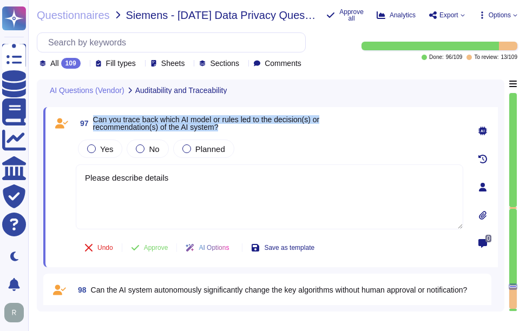
drag, startPoint x: 94, startPoint y: 117, endPoint x: 341, endPoint y: 127, distance: 247.4
click at [341, 127] on div "97 Can you trace back which AI model or rules led to the decision(s) or recomme…" at bounding box center [269, 123] width 387 height 19
click at [188, 150] on div at bounding box center [186, 148] width 9 height 9
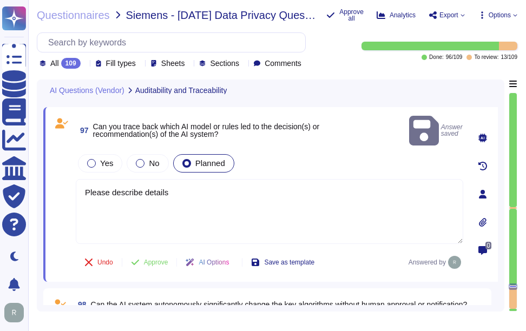
drag, startPoint x: 182, startPoint y: 180, endPoint x: 43, endPoint y: 172, distance: 139.3
click at [43, 172] on div "97 Can you trace back which AI model or rules led to the decision(s) or recomme…" at bounding box center [270, 194] width 454 height 175
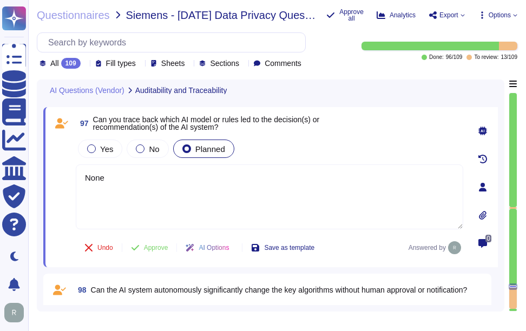
type textarea "None"
click at [288, 157] on div "Yes No Planned" at bounding box center [269, 148] width 387 height 23
click at [166, 246] on span "Approve" at bounding box center [156, 248] width 24 height 6
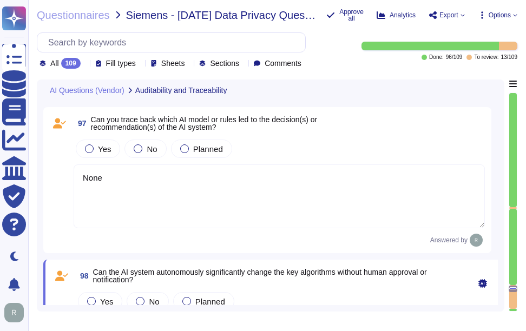
scroll to position [12661, 0]
type textarea "Please describe details"
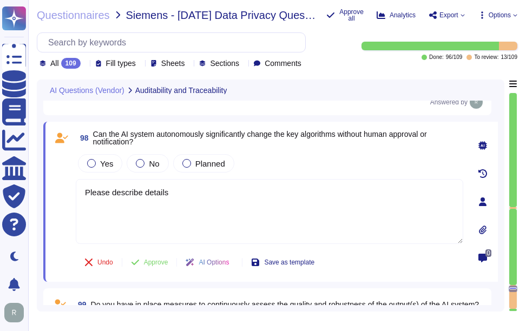
scroll to position [12669, 0]
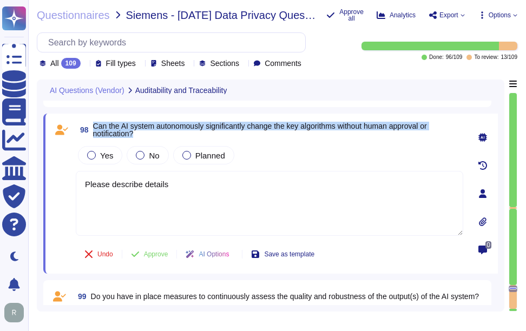
drag, startPoint x: 95, startPoint y: 126, endPoint x: 153, endPoint y: 131, distance: 58.1
click at [153, 131] on span "Can the AI system autonomously significantly change the key algorithms without …" at bounding box center [278, 129] width 370 height 15
click at [182, 157] on div at bounding box center [186, 155] width 9 height 9
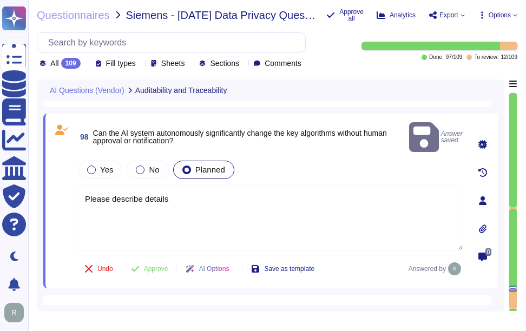
drag, startPoint x: 192, startPoint y: 184, endPoint x: 70, endPoint y: 184, distance: 121.7
click at [70, 184] on div "98 Can the AI system autonomously significantly change the key algorithms witho…" at bounding box center [257, 201] width 411 height 162
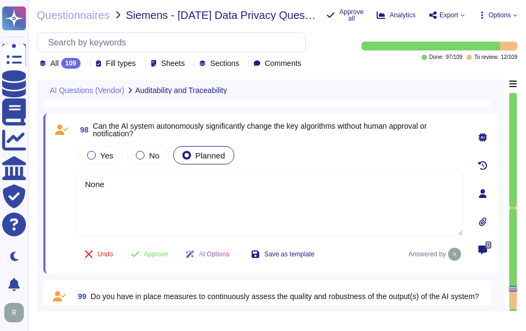
type textarea "None"
click at [263, 151] on div "Yes No Planned" at bounding box center [269, 155] width 387 height 23
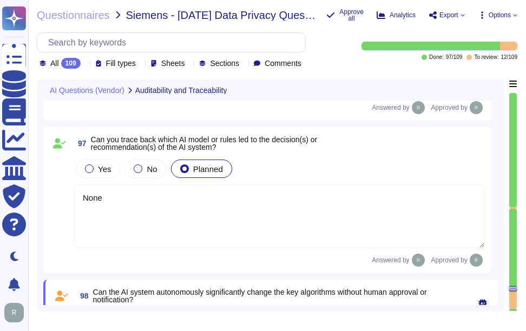
scroll to position [12453, 0]
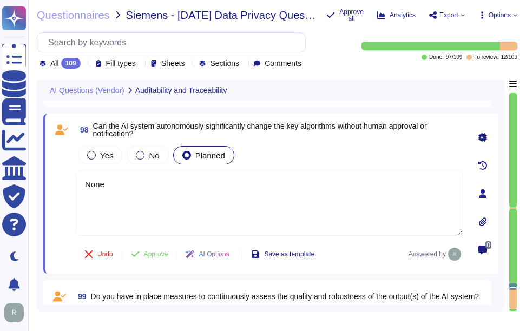
type textarea "Please describe details"
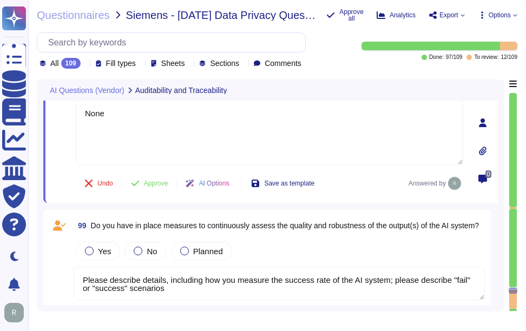
type textarea "Please describe details"
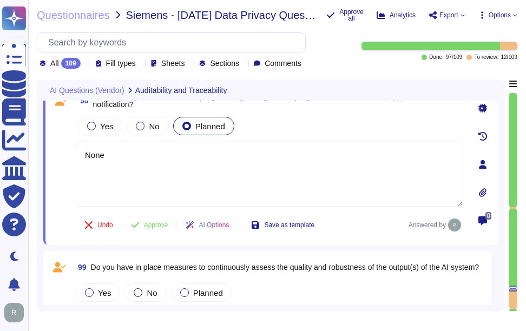
scroll to position [12686, 0]
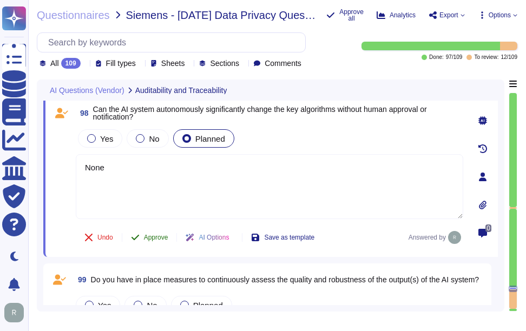
click at [148, 238] on span "Approve" at bounding box center [156, 237] width 24 height 6
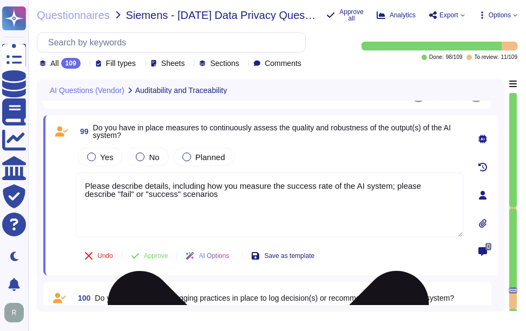
scroll to position [12815, 0]
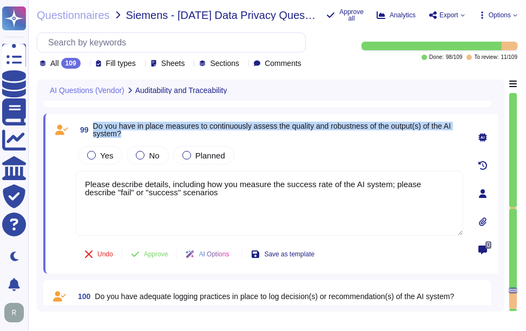
drag, startPoint x: 98, startPoint y: 123, endPoint x: 135, endPoint y: 133, distance: 38.1
click at [135, 133] on span "99 Do you have in place measures to continuously assess the quality and robustn…" at bounding box center [269, 129] width 387 height 19
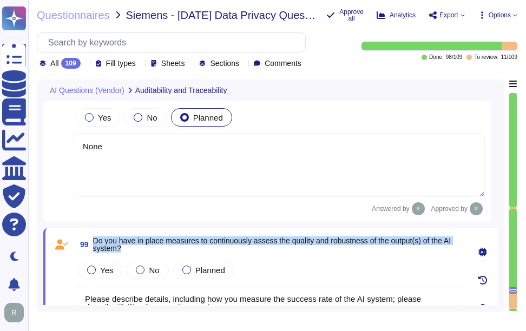
type textarea "None"
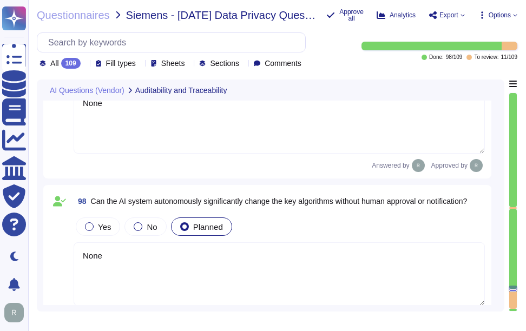
type textarea "Please describe details"
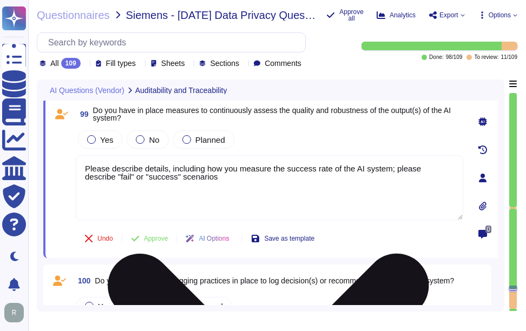
scroll to position [12810, 0]
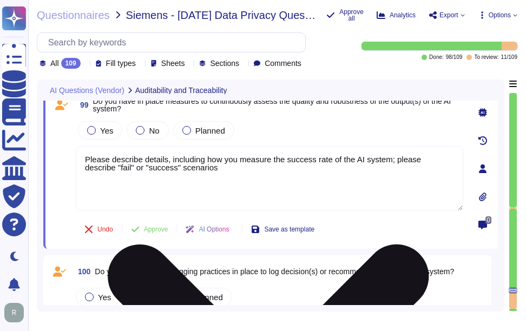
type textarea "Please describe details"
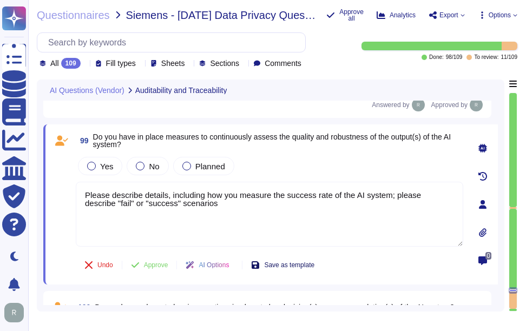
scroll to position [12756, 0]
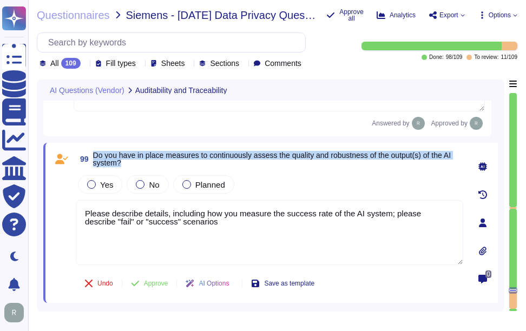
drag, startPoint x: 94, startPoint y: 155, endPoint x: 139, endPoint y: 163, distance: 45.1
click at [139, 163] on span "Do you have in place measures to continuously assess the quality and robustness…" at bounding box center [278, 158] width 370 height 15
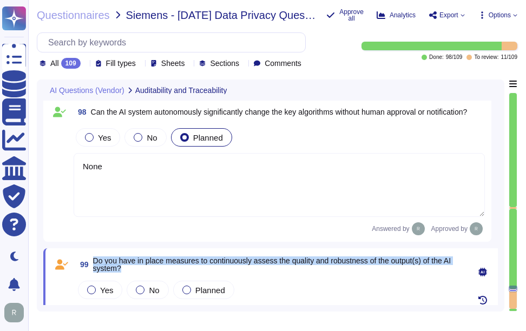
type textarea "None"
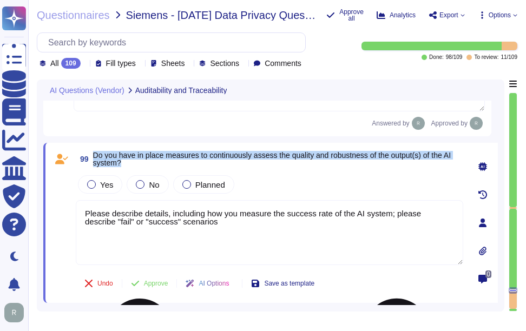
type textarea "Please describe details"
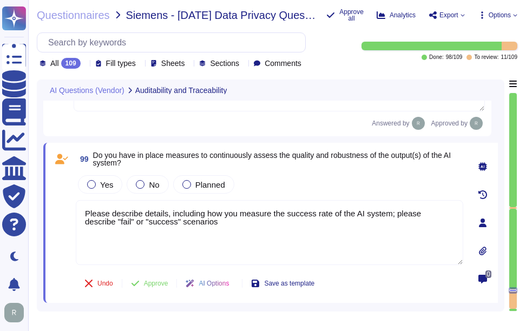
drag, startPoint x: 210, startPoint y: 226, endPoint x: 51, endPoint y: 201, distance: 161.5
click at [51, 201] on div "99 Do you have in place measures to continuously assess the quality and robustn…" at bounding box center [270, 223] width 454 height 160
paste textarea "We do not currently offer AI solutions in our customer-facing products. However…"
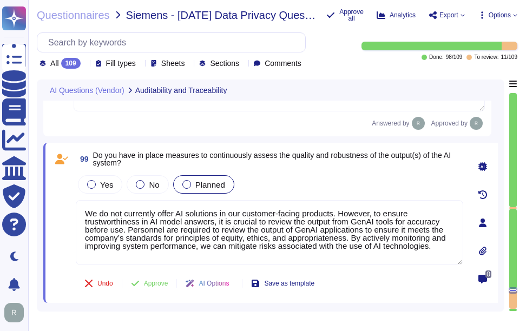
type textarea "We do not currently offer AI solutions in our customer-facing products. However…"
click at [183, 186] on div at bounding box center [186, 184] width 9 height 9
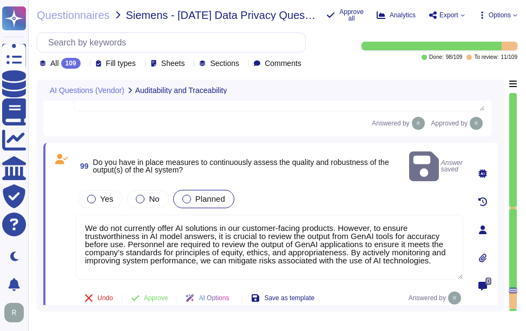
click at [195, 194] on span "Planned" at bounding box center [210, 198] width 30 height 9
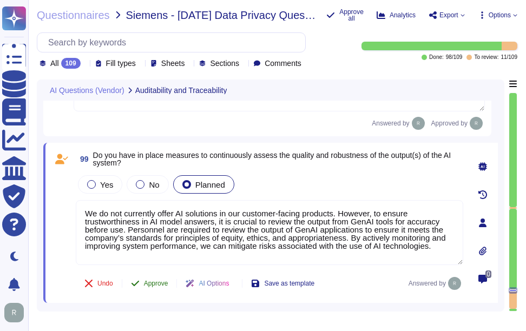
click at [157, 282] on span "Approve" at bounding box center [156, 283] width 24 height 6
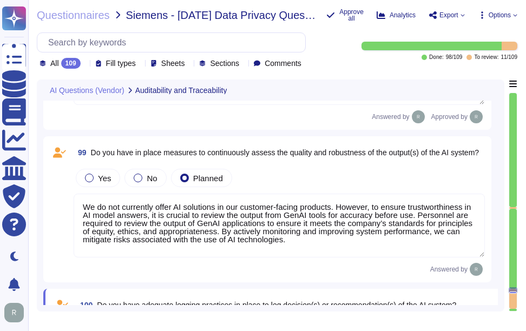
type textarea "Please describe details"
type textarea "Describe the details"
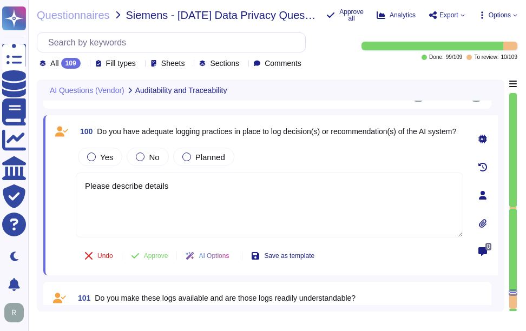
scroll to position [12931, 0]
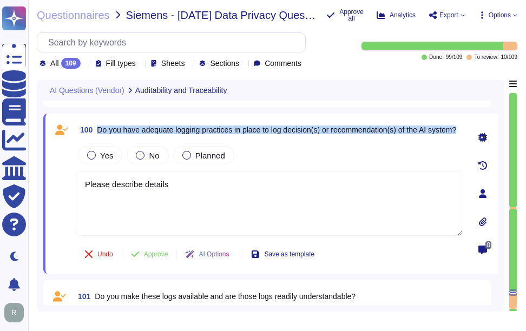
drag, startPoint x: 98, startPoint y: 124, endPoint x: 136, endPoint y: 137, distance: 40.4
click at [136, 134] on span "Do you have adequate logging practices in place to log decision(s) or recommend…" at bounding box center [276, 130] width 359 height 8
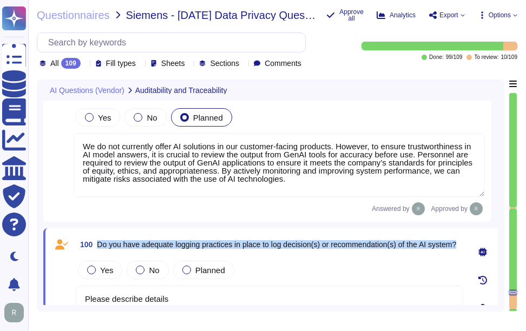
type textarea "None"
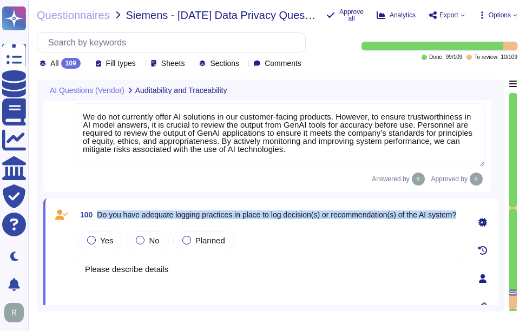
scroll to position [12846, 0]
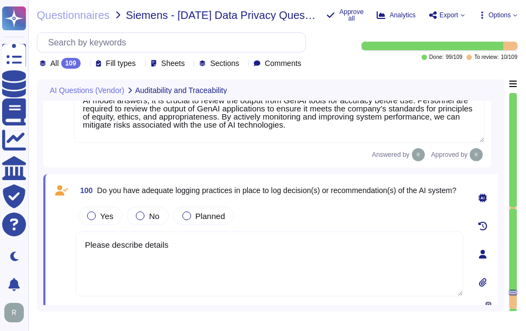
click at [85, 64] on icon at bounding box center [85, 64] width 0 height 0
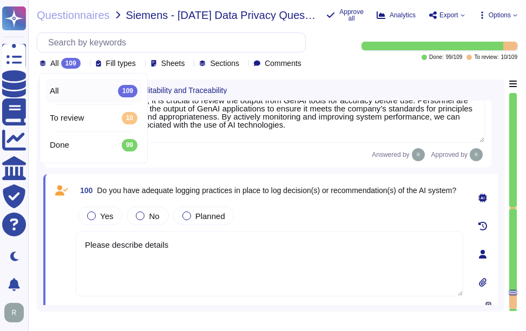
click at [85, 64] on icon at bounding box center [85, 64] width 0 height 0
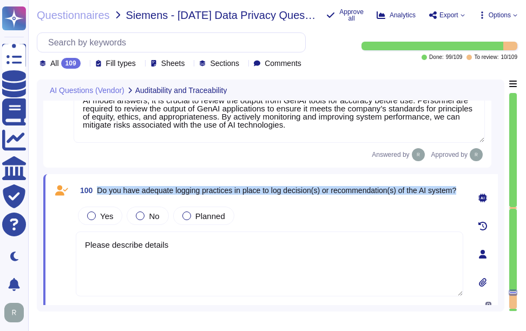
drag, startPoint x: 98, startPoint y: 184, endPoint x: 148, endPoint y: 200, distance: 52.2
click at [148, 200] on span "100 Do you have adequate logging practices in place to log decision(s) or recom…" at bounding box center [266, 190] width 380 height 19
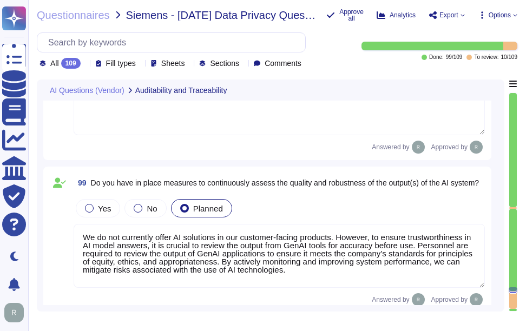
type textarea "None"
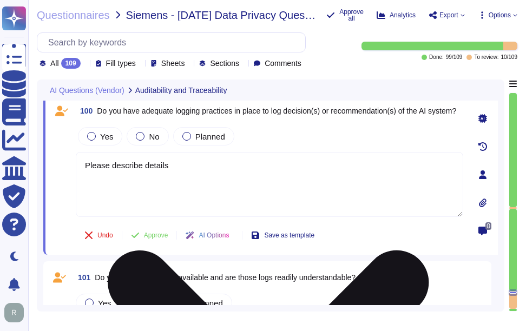
scroll to position [12920, 0]
type textarea "Please describe details"
type textarea "Describe the details"
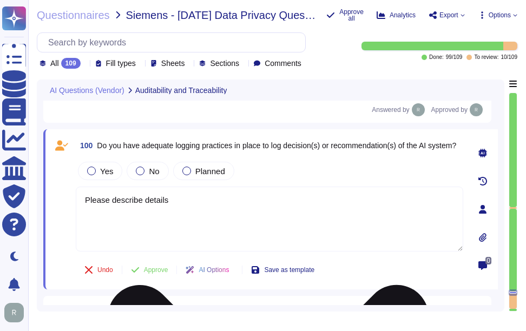
scroll to position [12866, 0]
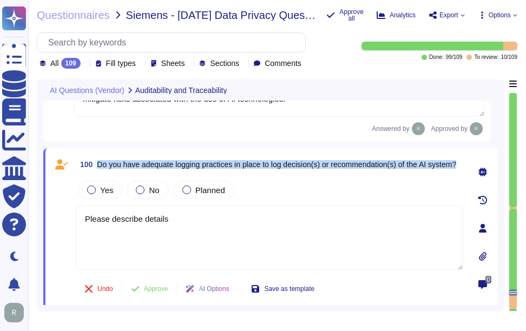
drag, startPoint x: 98, startPoint y: 159, endPoint x: 143, endPoint y: 169, distance: 46.6
click at [143, 168] on span "Do you have adequate logging practices in place to log decision(s) or recommend…" at bounding box center [276, 165] width 359 height 8
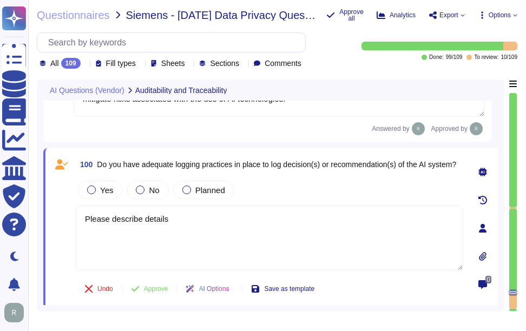
drag, startPoint x: 47, startPoint y: 220, endPoint x: -2, endPoint y: 219, distance: 48.7
click at [0, 219] on html "Questionnaires Knowledge Base Documents Analytics CAIQ / SIG Trust Center Help …" at bounding box center [263, 165] width 526 height 331
paste textarea "We do not currently offer AI solutions in our customer-facing products."
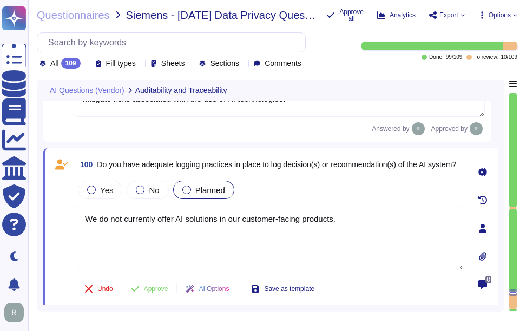
type textarea "We do not currently offer AI solutions in our customer-facing products."
click at [212, 187] on span "Planned" at bounding box center [210, 190] width 30 height 9
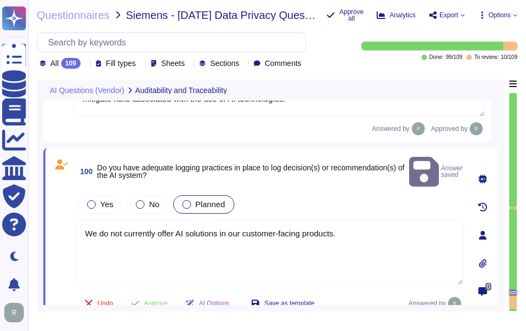
click at [188, 200] on div at bounding box center [186, 204] width 9 height 9
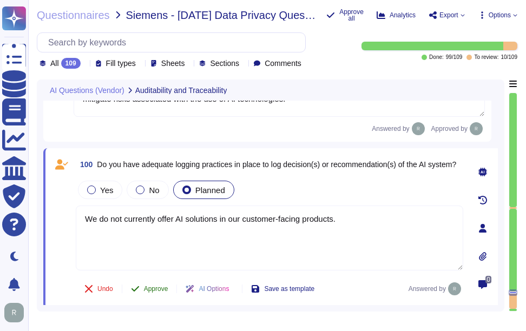
click at [163, 290] on span "Approve" at bounding box center [156, 289] width 24 height 6
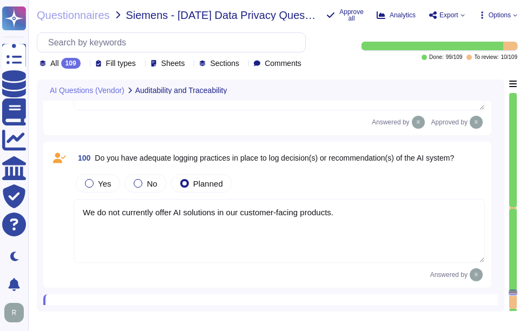
type textarea "Describe the details"
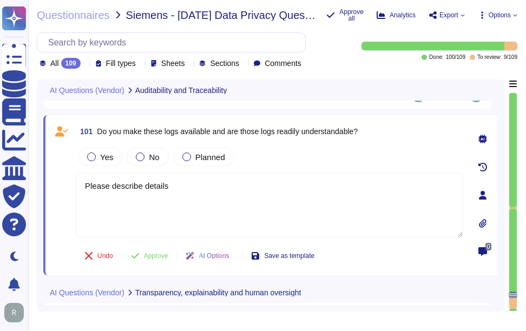
scroll to position [13047, 0]
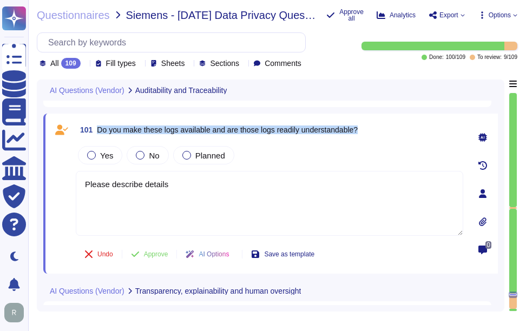
drag, startPoint x: 96, startPoint y: 128, endPoint x: 385, endPoint y: 127, distance: 288.4
click at [385, 127] on div "101 Do you make these logs available and are those logs readily understandable?" at bounding box center [269, 129] width 387 height 19
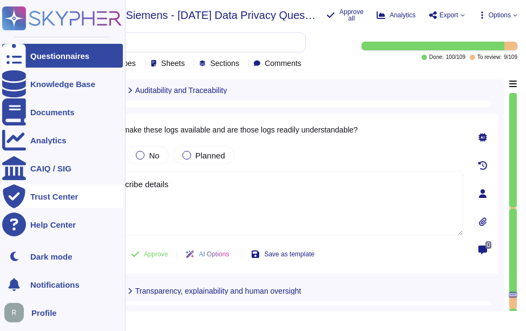
drag, startPoint x: 264, startPoint y: 201, endPoint x: 30, endPoint y: 193, distance: 234.4
click at [9, 189] on div "Questionnaires Knowledge Base Documents Analytics CAIQ / SIG Trust Center Help …" at bounding box center [263, 165] width 526 height 331
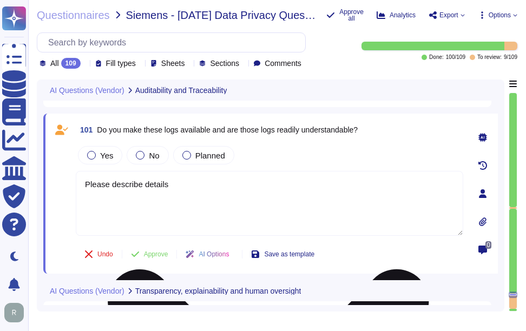
paste textarea "Yes, we make logs available in standardized formats, and they can be exported u…"
type textarea "Yes, we make logs available in standardized formats, and they can be exported u…"
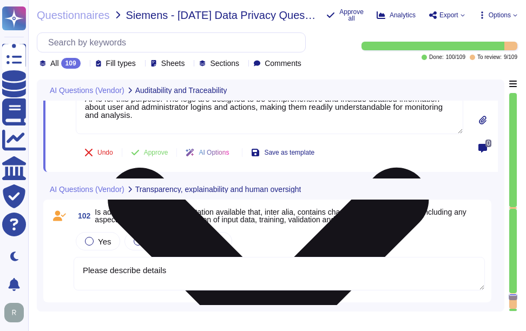
scroll to position [13155, 0]
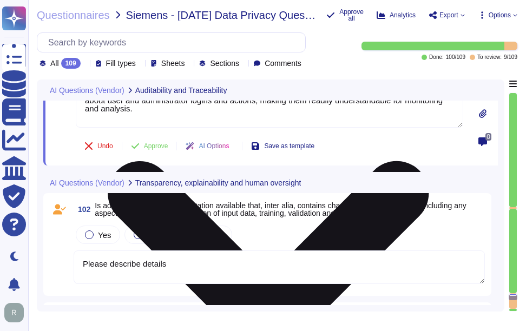
type textarea "Describe the details"
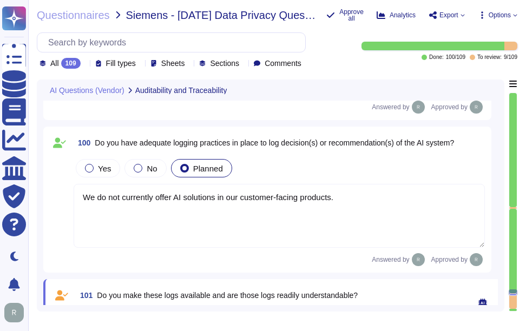
scroll to position [12854, 0]
type textarea "None"
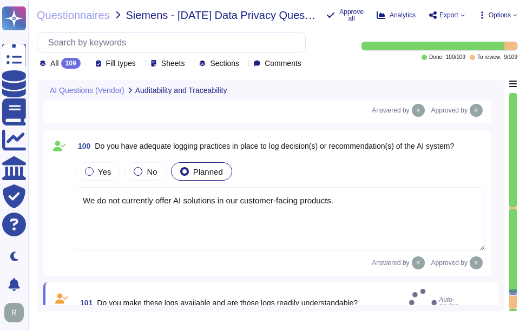
drag, startPoint x: 346, startPoint y: 204, endPoint x: 53, endPoint y: 188, distance: 293.1
click at [53, 188] on div "100 Do you have adequate logging practices in place to log decision(s) or recom…" at bounding box center [267, 202] width 435 height 133
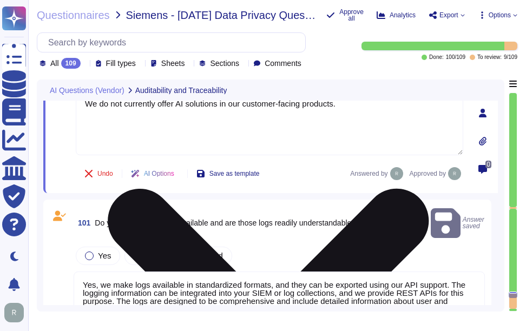
scroll to position [12962, 0]
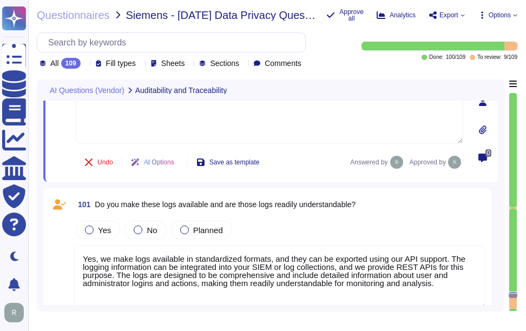
drag, startPoint x: 97, startPoint y: 259, endPoint x: 68, endPoint y: 256, distance: 29.4
click at [68, 256] on div "101 Do you make these logs available and are those logs readily understandable?…" at bounding box center [267, 261] width 435 height 133
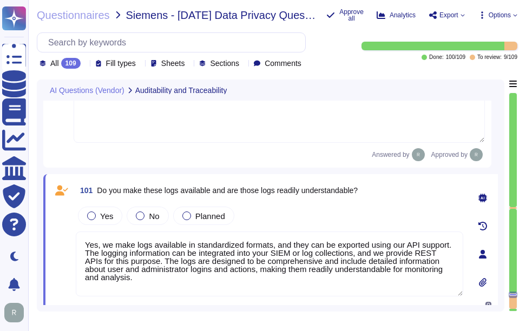
paste textarea "We do not currently offer AI solutions in our customer-facing products."
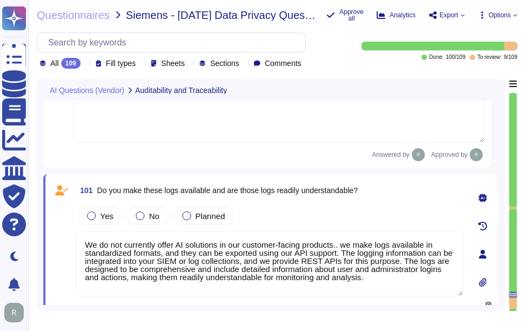
drag, startPoint x: 344, startPoint y: 246, endPoint x: 352, endPoint y: 246, distance: 8.1
click at [352, 246] on textarea "We do not currently offer AI solutions in our customer-facing products.. we mak…" at bounding box center [269, 264] width 387 height 65
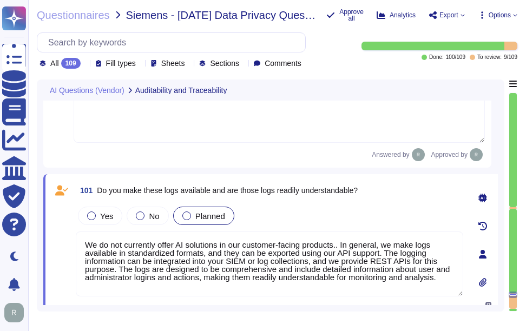
type textarea "We do not currently offer AI solutions in our customer-facing products.. In gen…"
click at [208, 217] on span "Planned" at bounding box center [210, 216] width 30 height 9
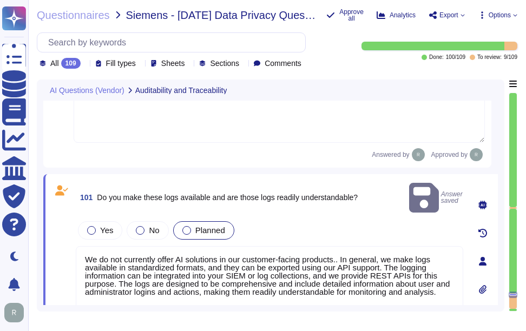
click at [183, 226] on div at bounding box center [186, 230] width 9 height 9
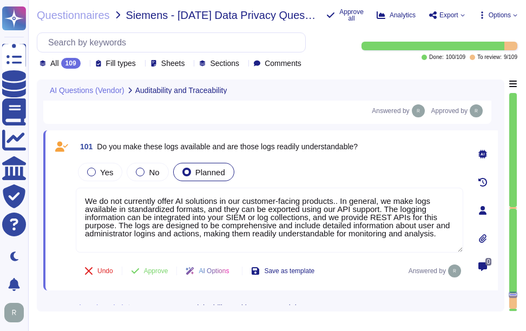
type textarea "Describe the details"
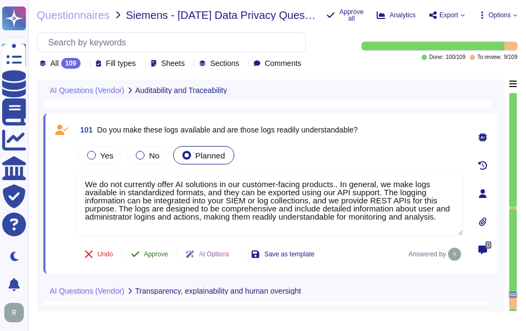
click at [153, 256] on span "Approve" at bounding box center [156, 254] width 24 height 6
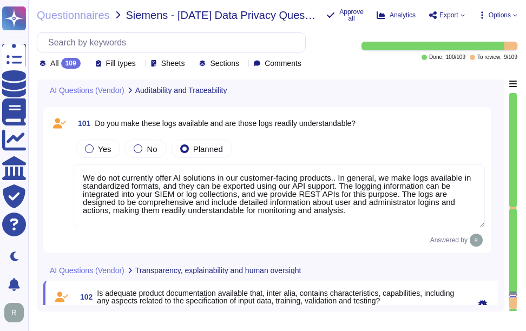
type textarea "Describe the details"
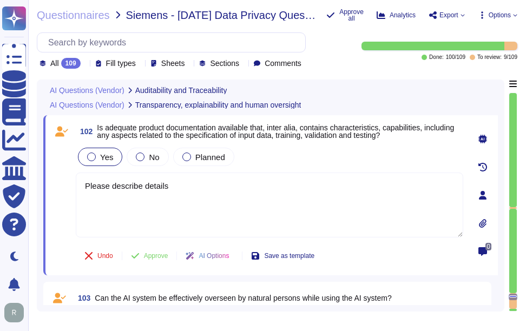
scroll to position [13184, 0]
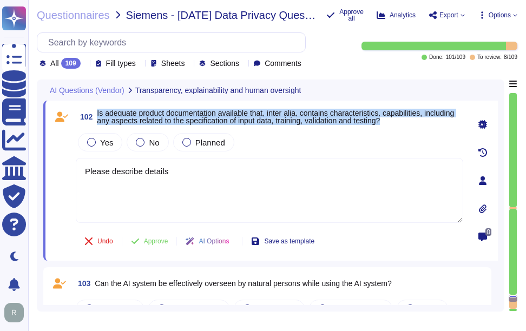
drag, startPoint x: 98, startPoint y: 112, endPoint x: 437, endPoint y: 120, distance: 339.3
click at [437, 120] on span "Is adequate product documentation available that, inter alia, contains characte…" at bounding box center [280, 116] width 366 height 15
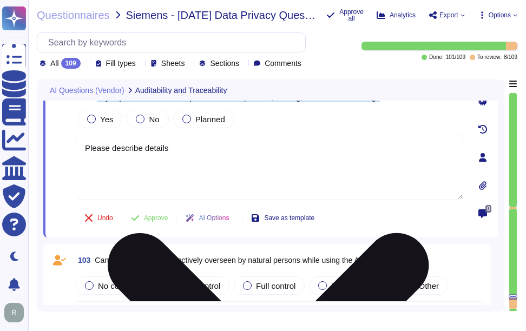
type textarea "We do not currently offer AI solutions in our customer-facing products."
type textarea "We do not currently offer AI solutions in our customer-facing products.. In gen…"
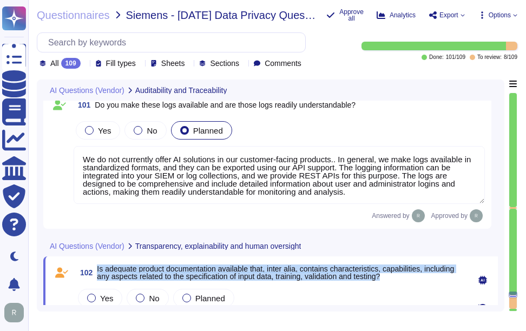
type textarea "We do not currently offer AI solutions in our customer-facing products. However…"
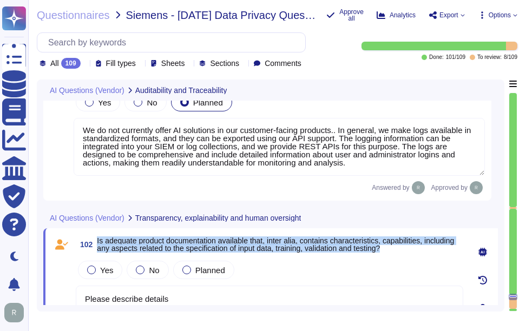
scroll to position [13087, 0]
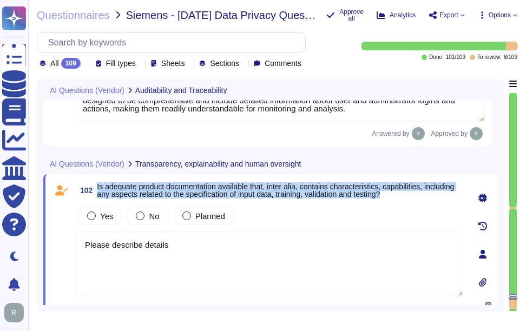
type textarea "Describe the details"
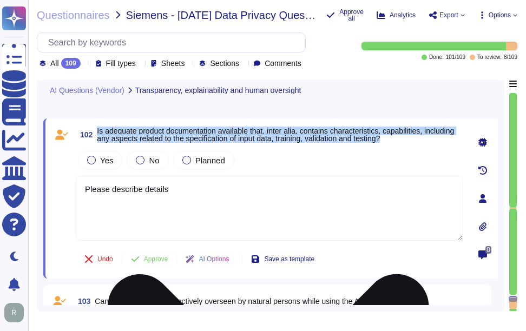
scroll to position [13141, 0]
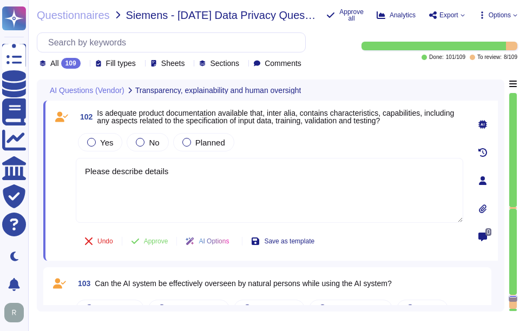
click at [102, 150] on icon at bounding box center [223, 219] width 242 height 139
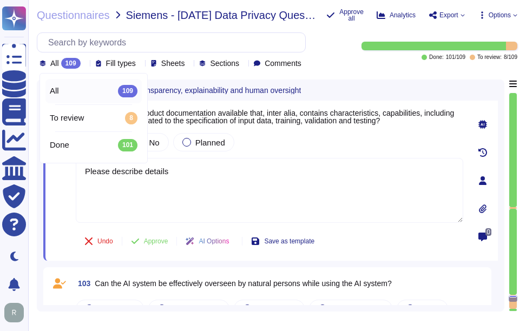
click at [85, 64] on icon at bounding box center [85, 64] width 0 height 0
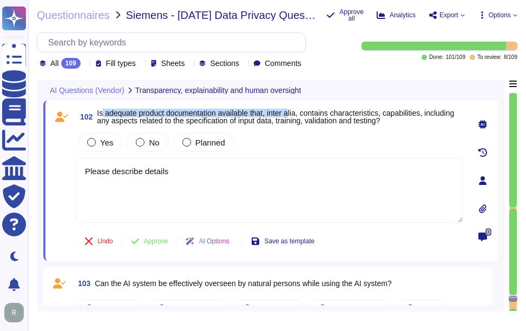
drag, startPoint x: 173, startPoint y: 113, endPoint x: 289, endPoint y: 113, distance: 116.3
click at [289, 113] on span "Is adequate product documentation available that, inter alia, contains characte…" at bounding box center [275, 117] width 357 height 16
click at [115, 114] on span "Is adequate product documentation available that, inter alia, contains characte…" at bounding box center [275, 117] width 357 height 16
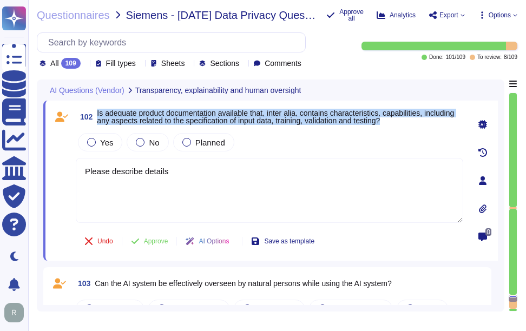
drag, startPoint x: 97, startPoint y: 111, endPoint x: 433, endPoint y: 122, distance: 335.6
click at [433, 122] on span "Is adequate product documentation available that, inter alia, contains characte…" at bounding box center [280, 116] width 366 height 15
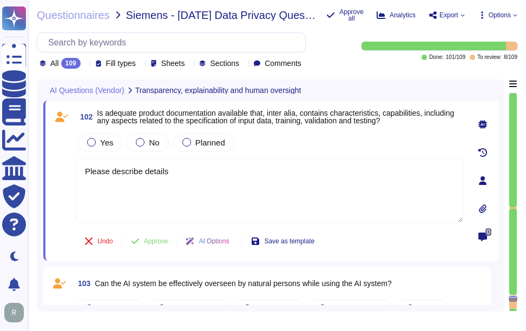
drag, startPoint x: 179, startPoint y: 170, endPoint x: 47, endPoint y: 166, distance: 132.1
click at [47, 166] on div "102 Is adequate product documentation available that, inter alia, contains char…" at bounding box center [270, 181] width 454 height 160
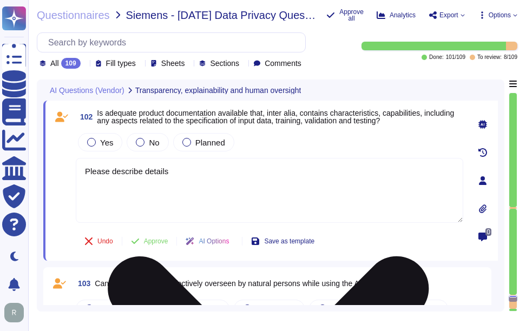
paste textarea "Yes, Sectigo provides comprehensive documentation to support the access feature…"
type textarea "Yes, Sectigo provides comprehensive documentation to support the access feature…"
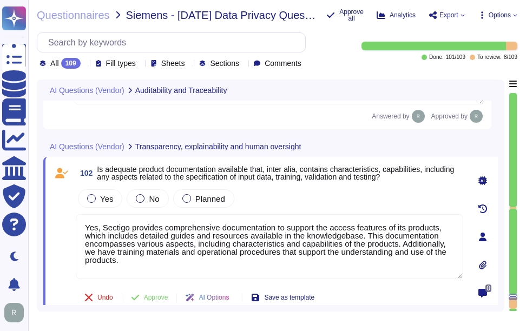
type textarea "We do not currently offer AI solutions in our customer-facing products."
type textarea "We do not currently offer AI solutions in our customer-facing products.. In gen…"
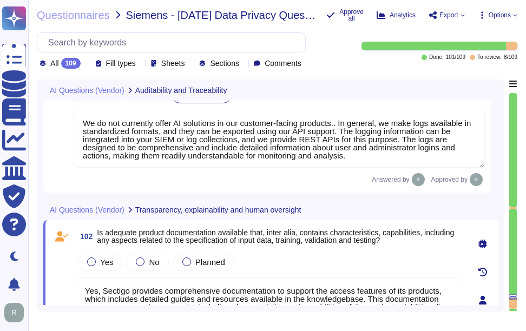
type textarea "We do not currently offer AI solutions in our customer-facing products. However…"
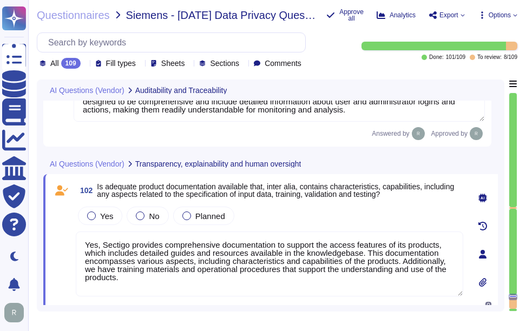
scroll to position [13094, 0]
type textarea "Describe the details"
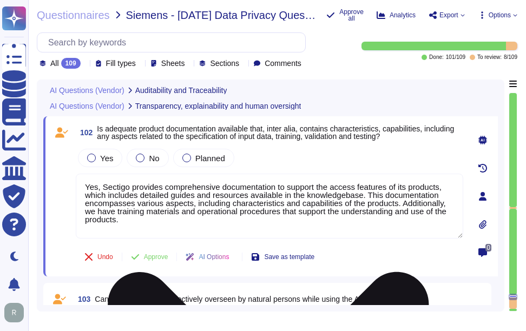
scroll to position [13148, 0]
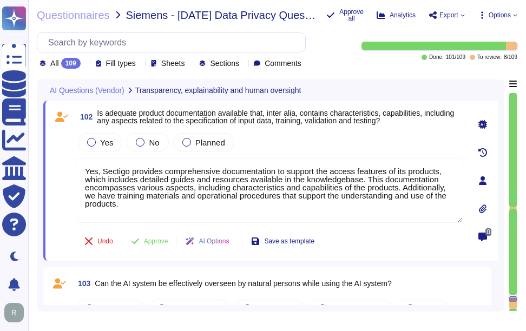
type textarea "Yes, Sectigo provides comprehensive documentation to support the access feature…"
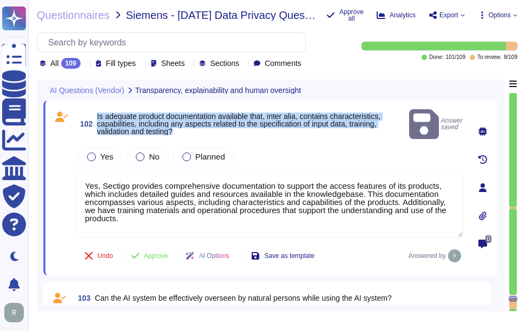
drag, startPoint x: 97, startPoint y: 109, endPoint x: 348, endPoint y: 123, distance: 250.9
click at [348, 123] on span "Is adequate product documentation available that, inter alia, contains characte…" at bounding box center [251, 124] width 308 height 23
